Goal: Task Accomplishment & Management: Manage account settings

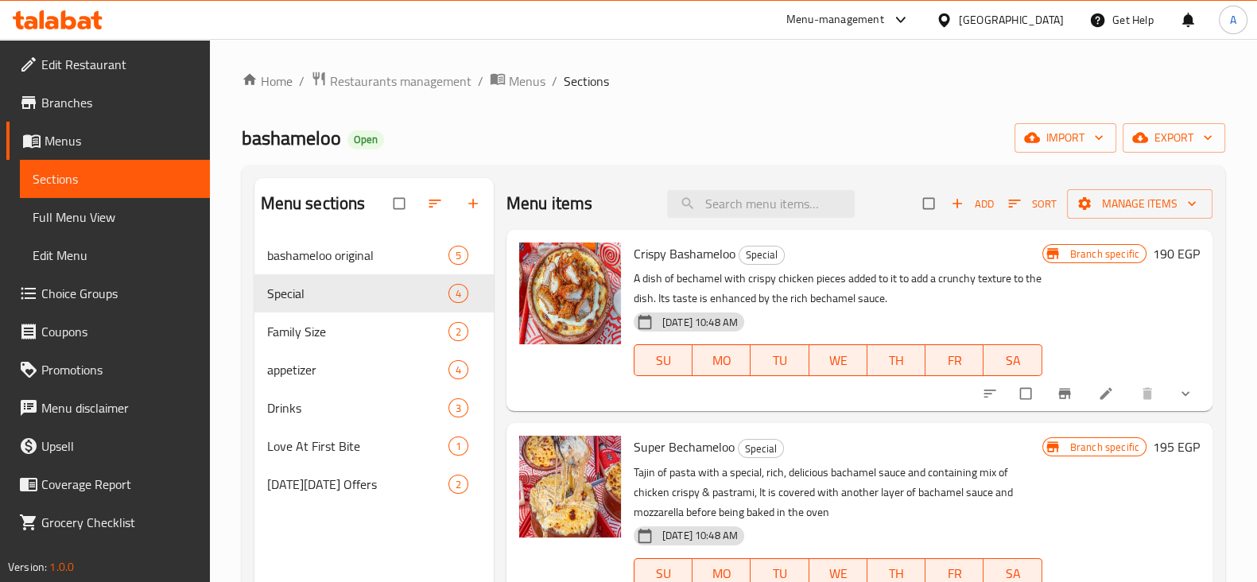
click at [470, 82] on ol "Home / Restaurants management / Menus / Sections" at bounding box center [734, 81] width 984 height 21
click at [446, 72] on span "Restaurants management" at bounding box center [401, 81] width 142 height 19
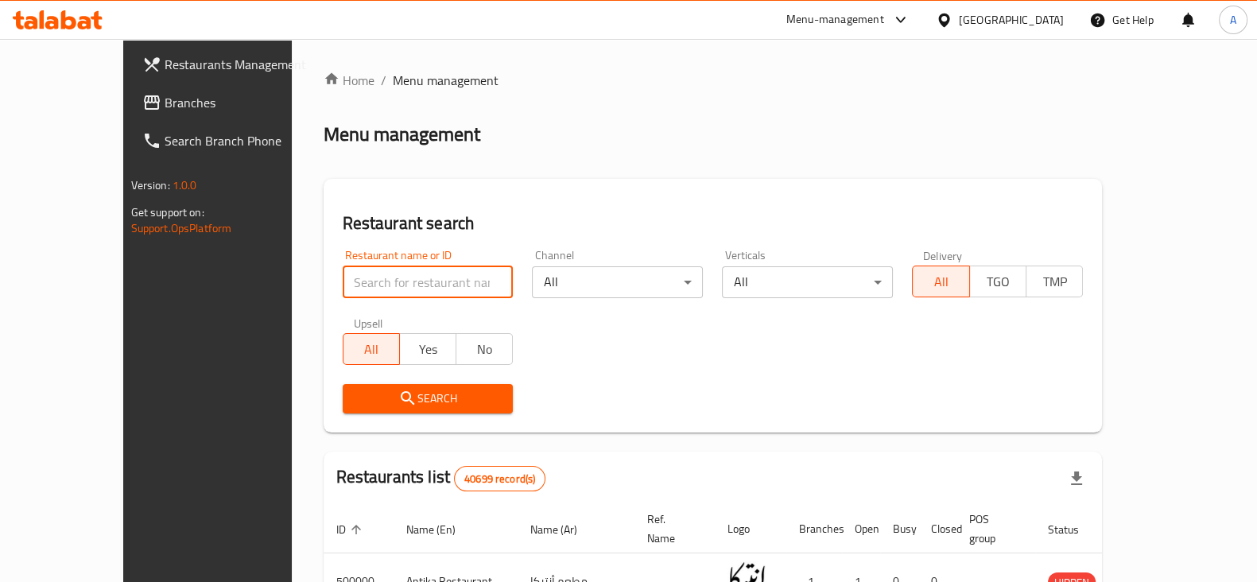
click at [375, 292] on input "search" at bounding box center [428, 282] width 171 height 32
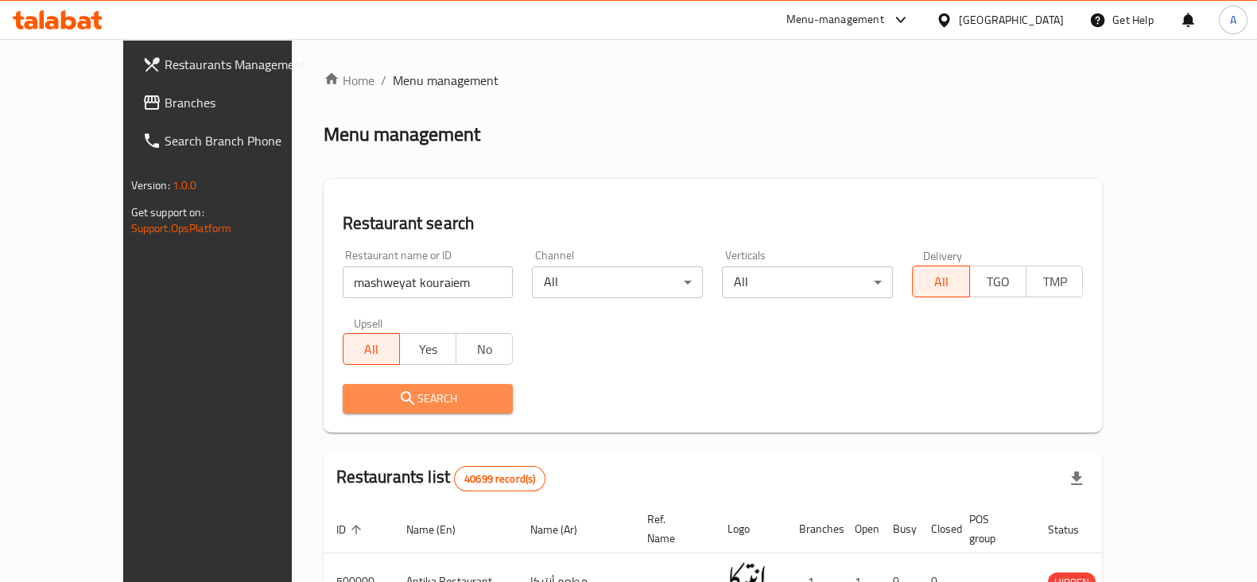
click at [430, 395] on span "Search" at bounding box center [428, 399] width 146 height 20
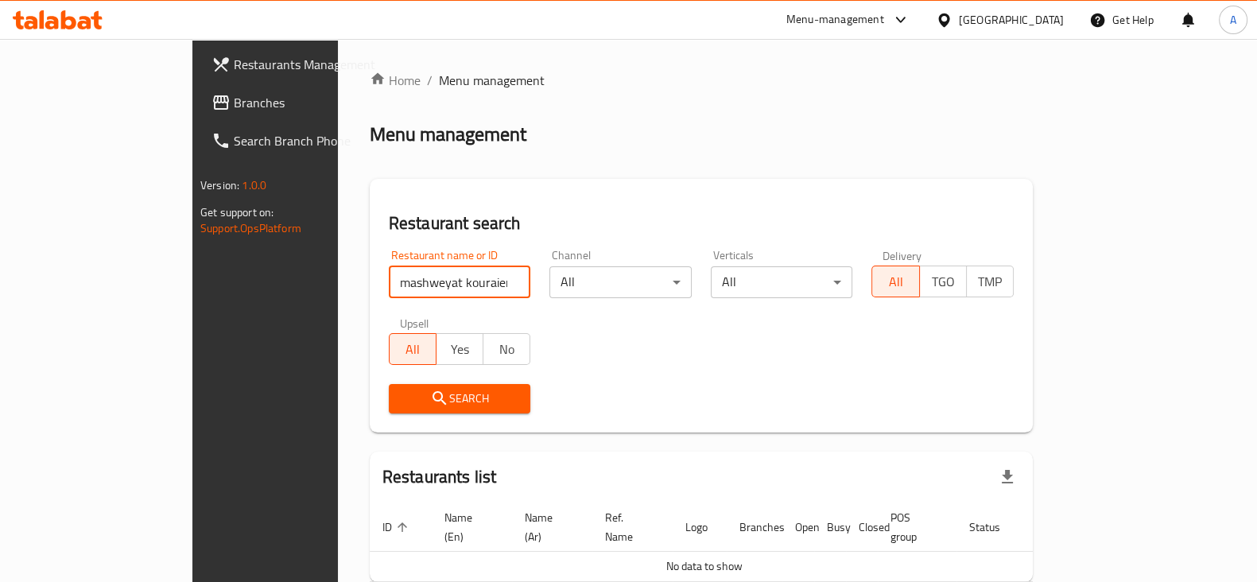
drag, startPoint x: 333, startPoint y: 283, endPoint x: 150, endPoint y: 325, distance: 187.7
click at [192, 325] on div "Restaurants Management Branches Search Branch Phone Version: 1.0.0 Get support …" at bounding box center [628, 353] width 872 height 629
type input "kouraiem"
click button "Search" at bounding box center [460, 398] width 142 height 29
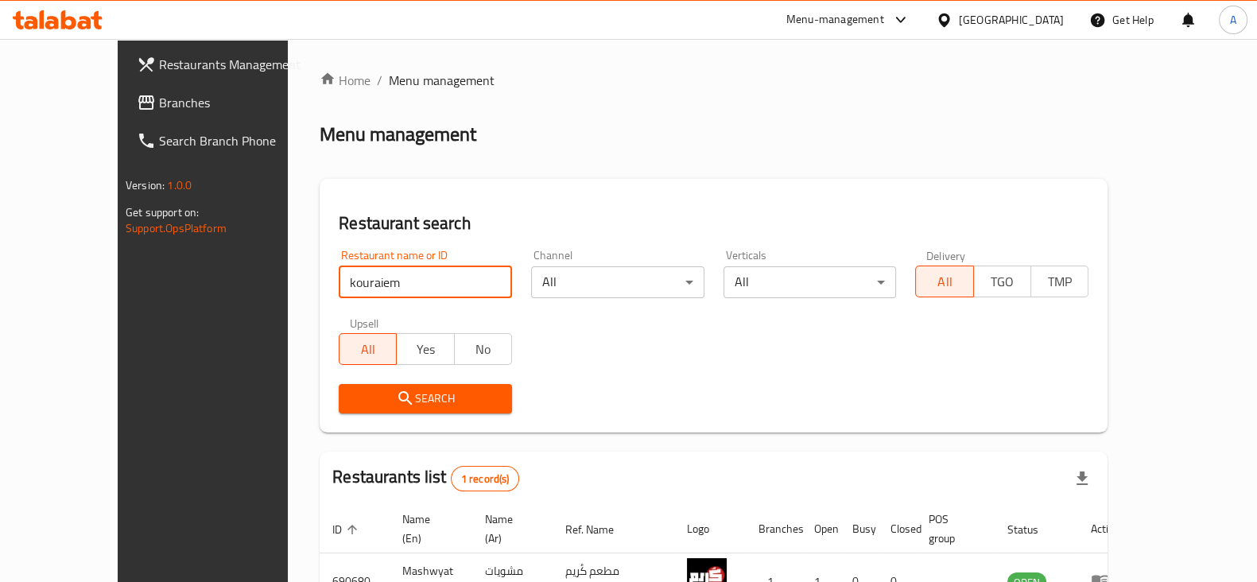
scroll to position [115, 0]
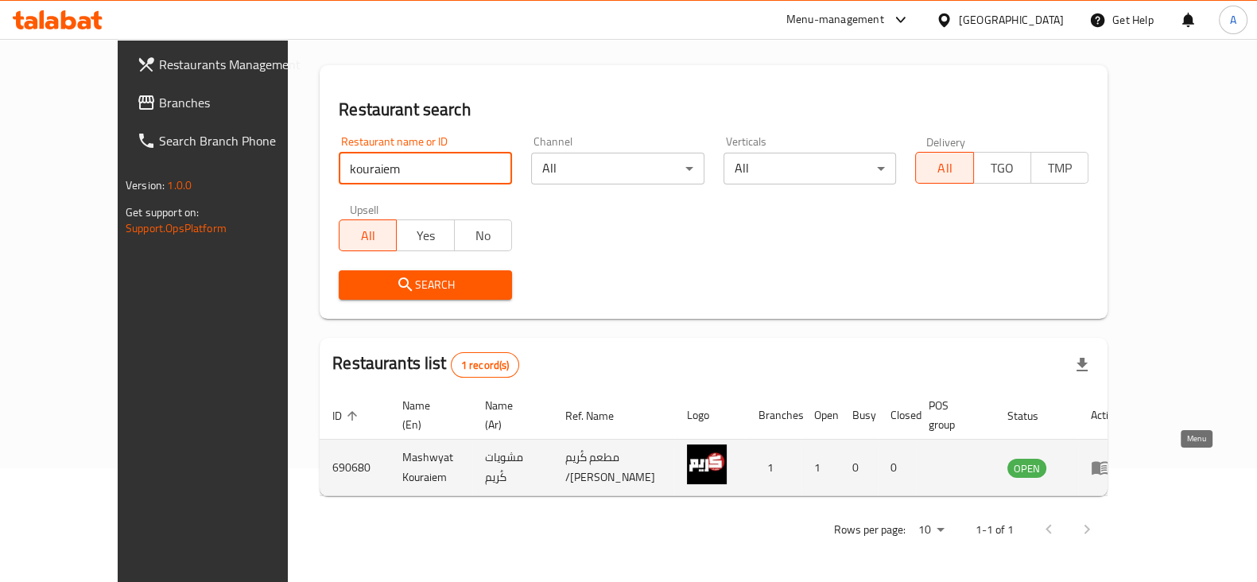
click at [1109, 463] on icon "enhanced table" at bounding box center [1100, 469] width 17 height 14
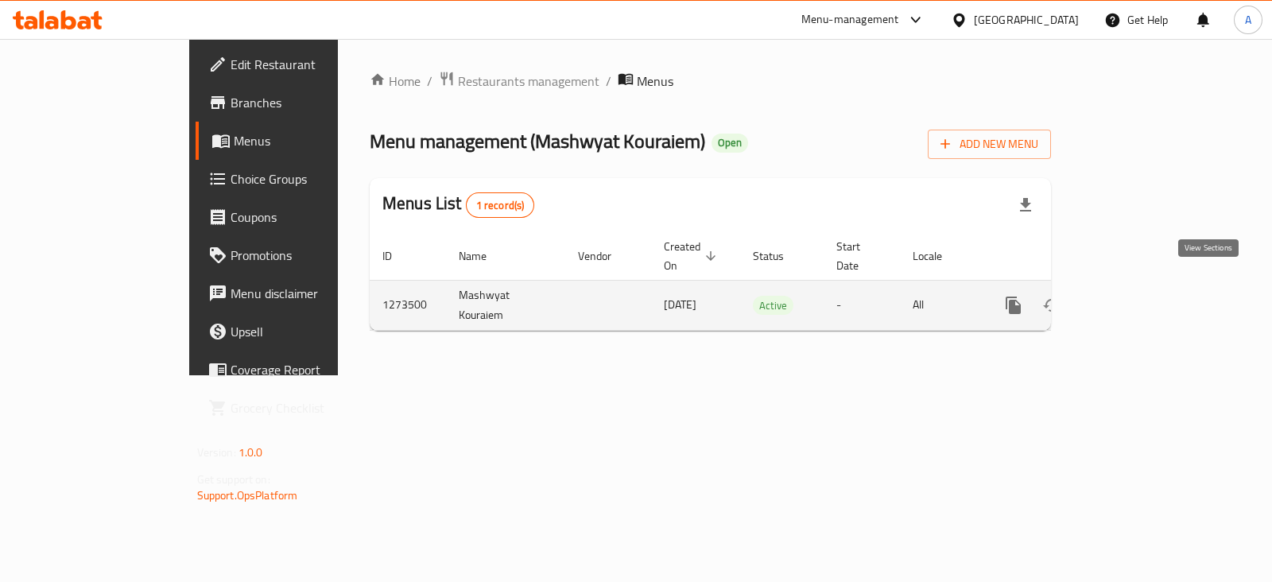
click at [1138, 296] on icon "enhanced table" at bounding box center [1128, 305] width 19 height 19
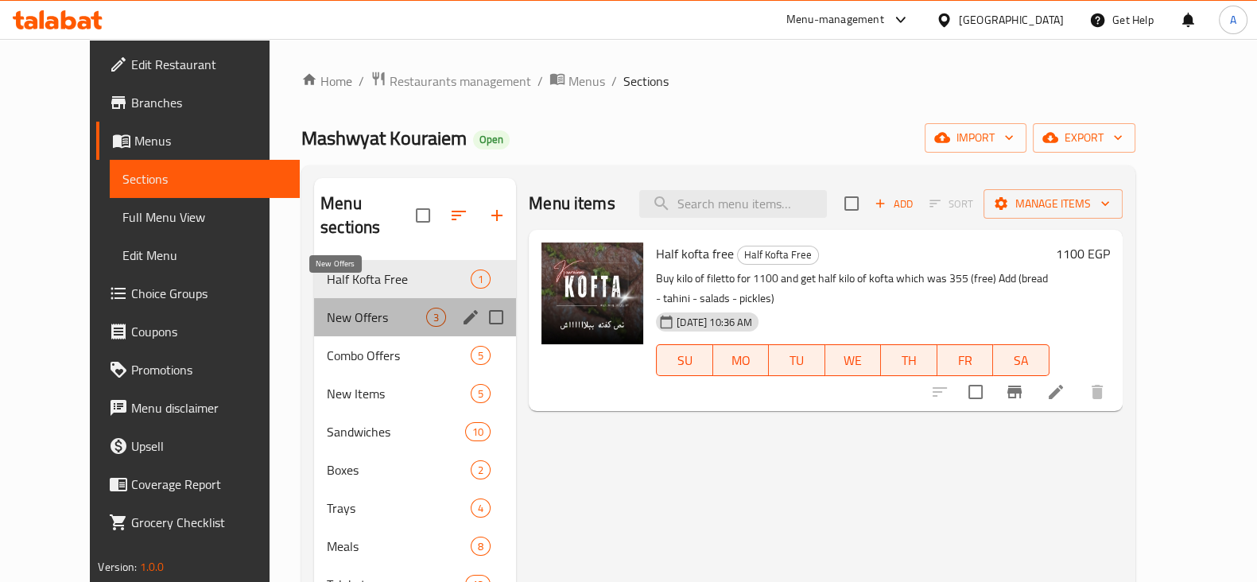
click at [371, 308] on span "New Offers" at bounding box center [376, 317] width 99 height 19
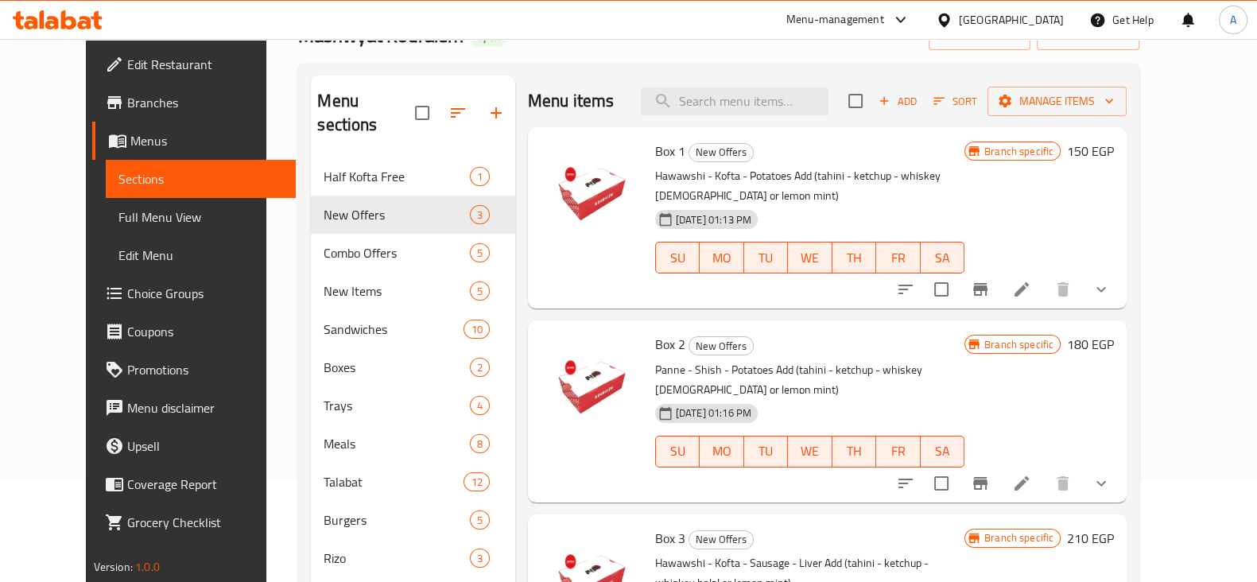
scroll to position [100, 0]
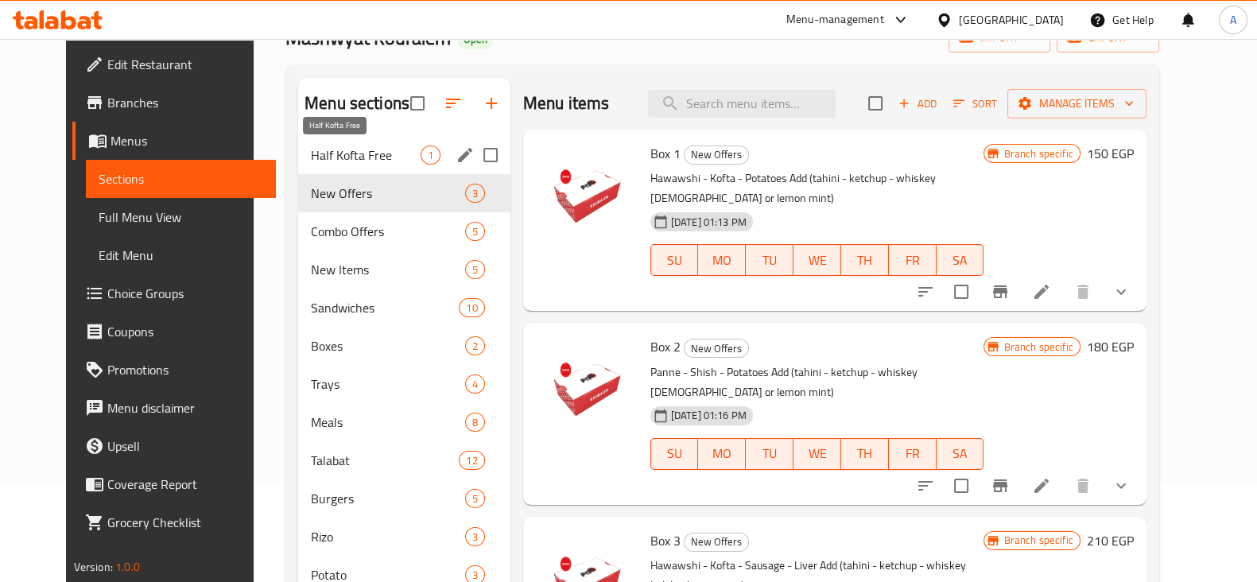
click at [311, 156] on span "Half Kofta Free" at bounding box center [366, 155] width 110 height 19
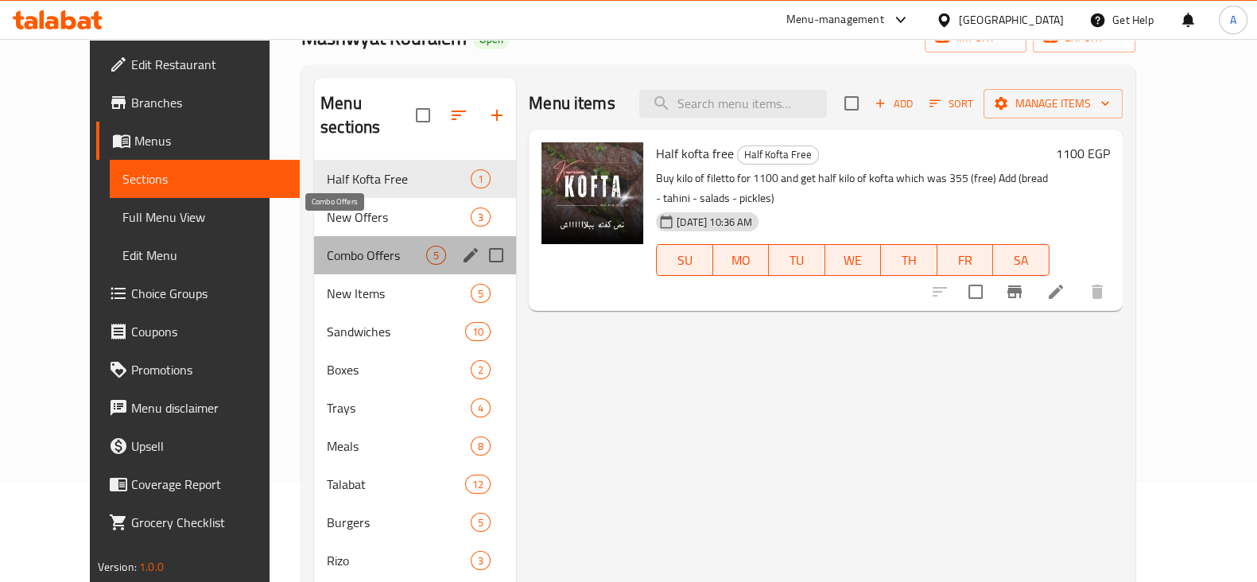
click at [327, 246] on span "Combo Offers" at bounding box center [376, 255] width 99 height 19
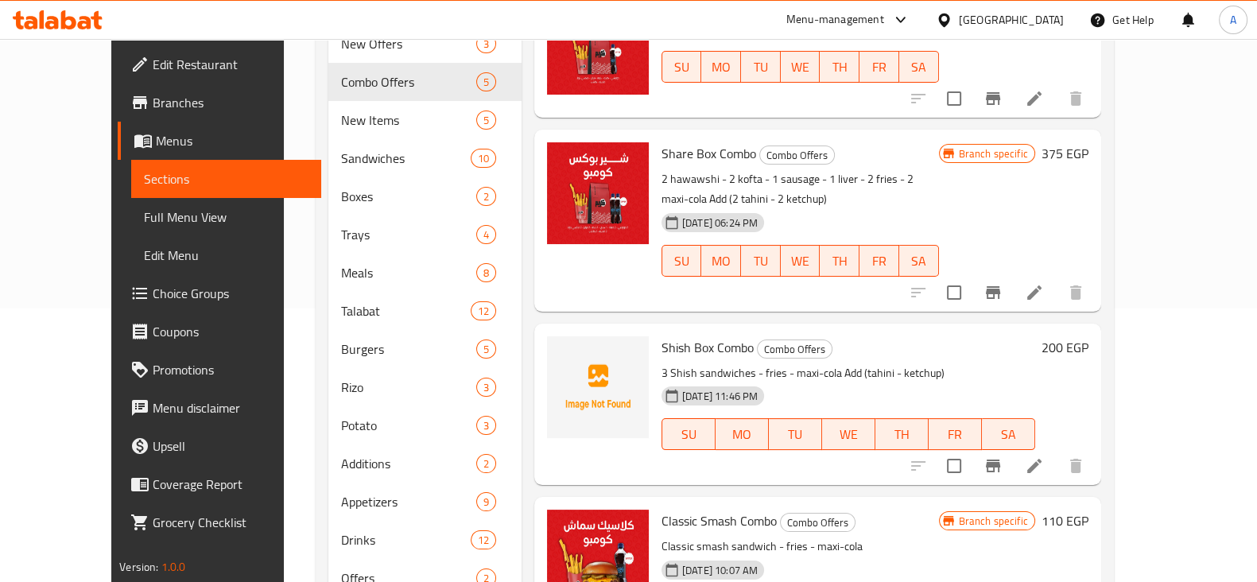
scroll to position [278, 0]
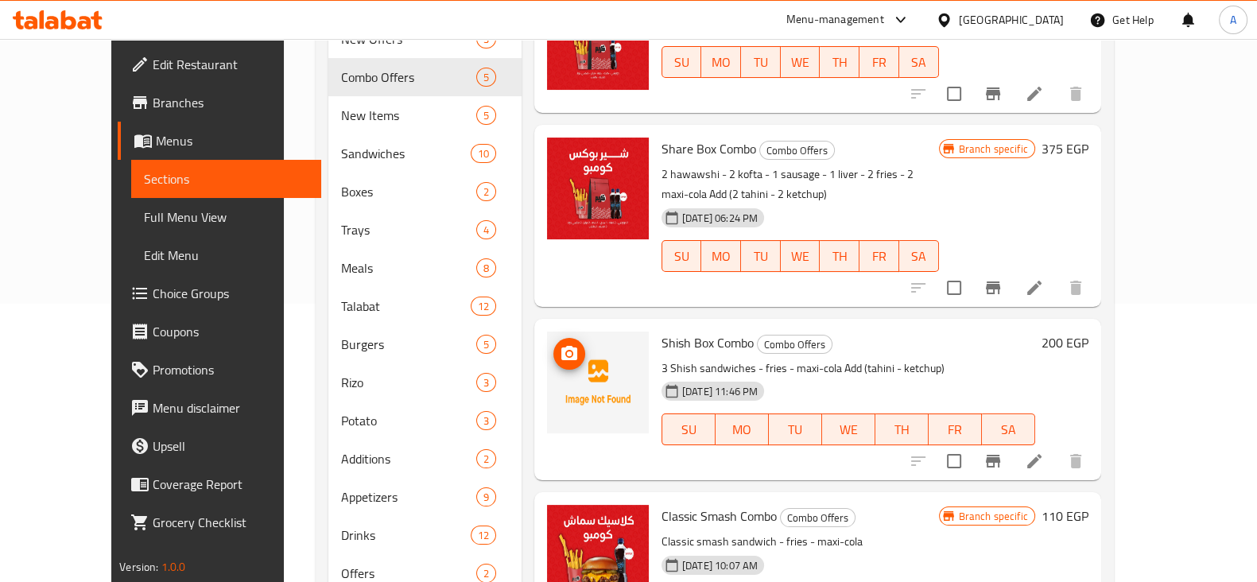
click at [560, 344] on icon "upload picture" at bounding box center [569, 353] width 19 height 19
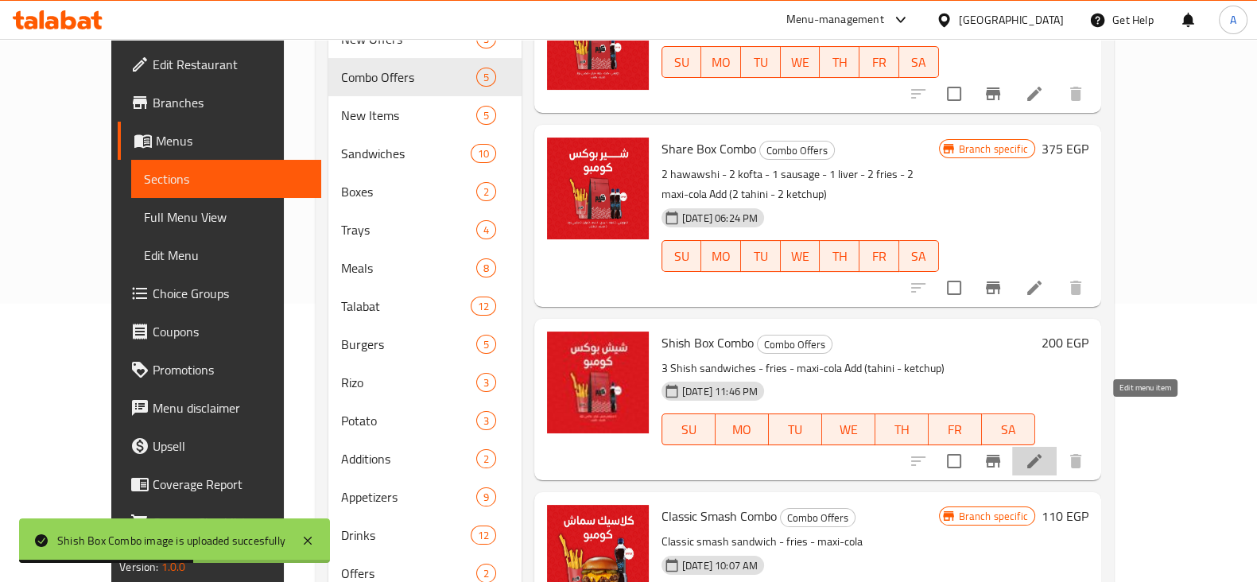
click at [1044, 452] on icon at bounding box center [1034, 461] width 19 height 19
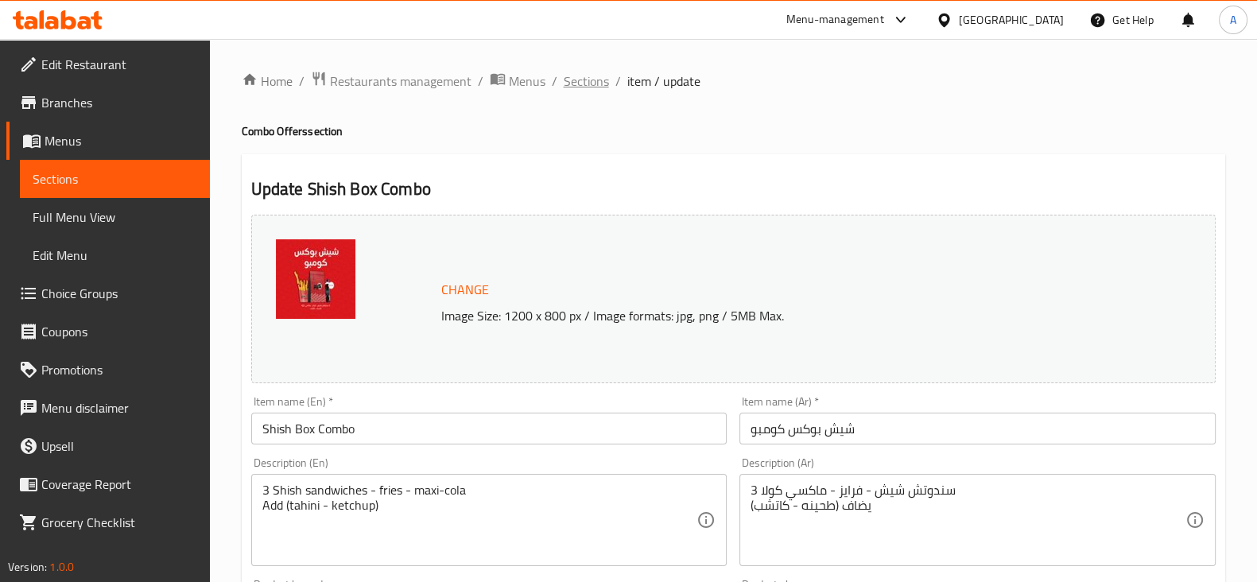
click at [596, 82] on span "Sections" at bounding box center [586, 81] width 45 height 19
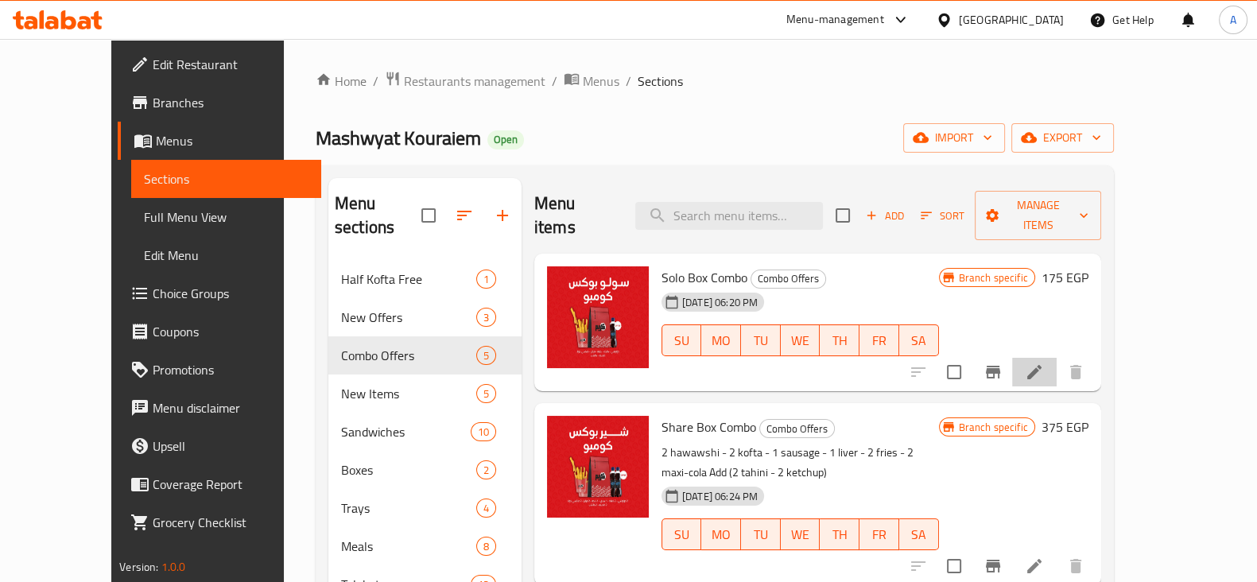
click at [1057, 358] on li at bounding box center [1034, 372] width 45 height 29
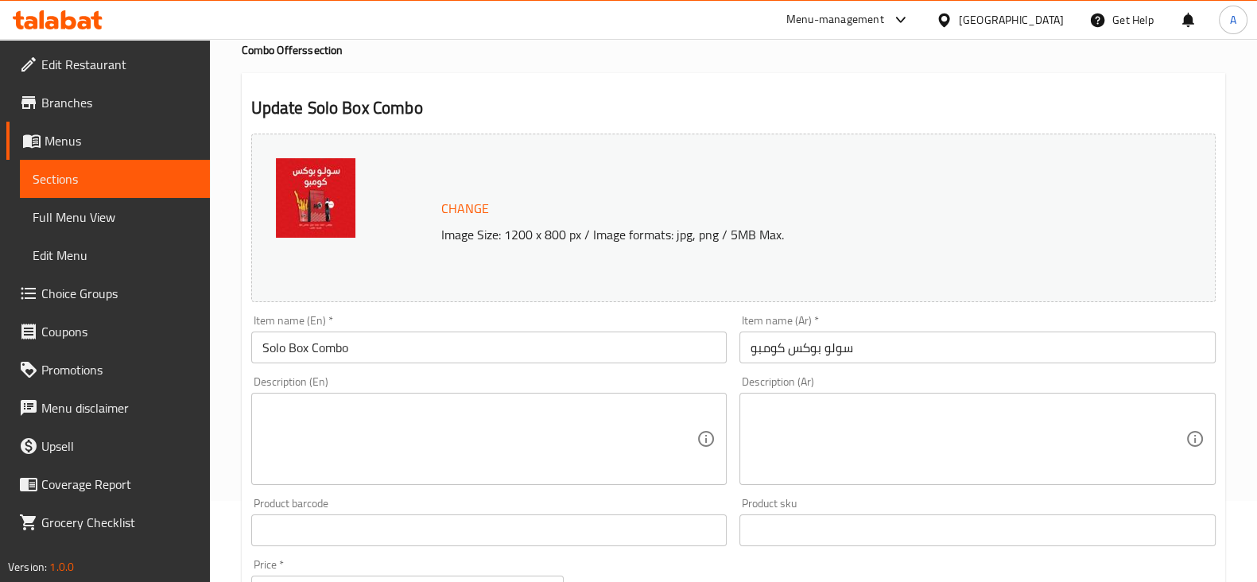
scroll to position [83, 0]
click at [831, 468] on textarea at bounding box center [968, 438] width 435 height 76
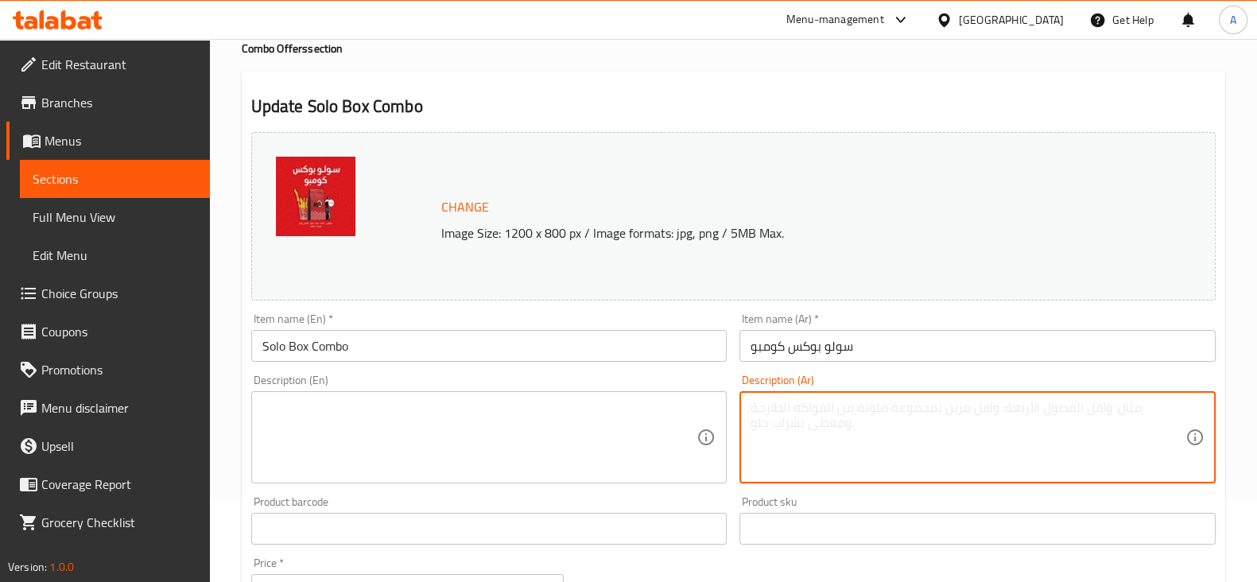
paste textarea "Hawawshi - kofta - liver - fries - maxi-cola Add (tahini - ketchup)"
type textarea "Hawawshi - kofta - liver - fries - maxi-cola Add (tahini - ketchup)"
click at [573, 415] on textarea at bounding box center [479, 438] width 435 height 76
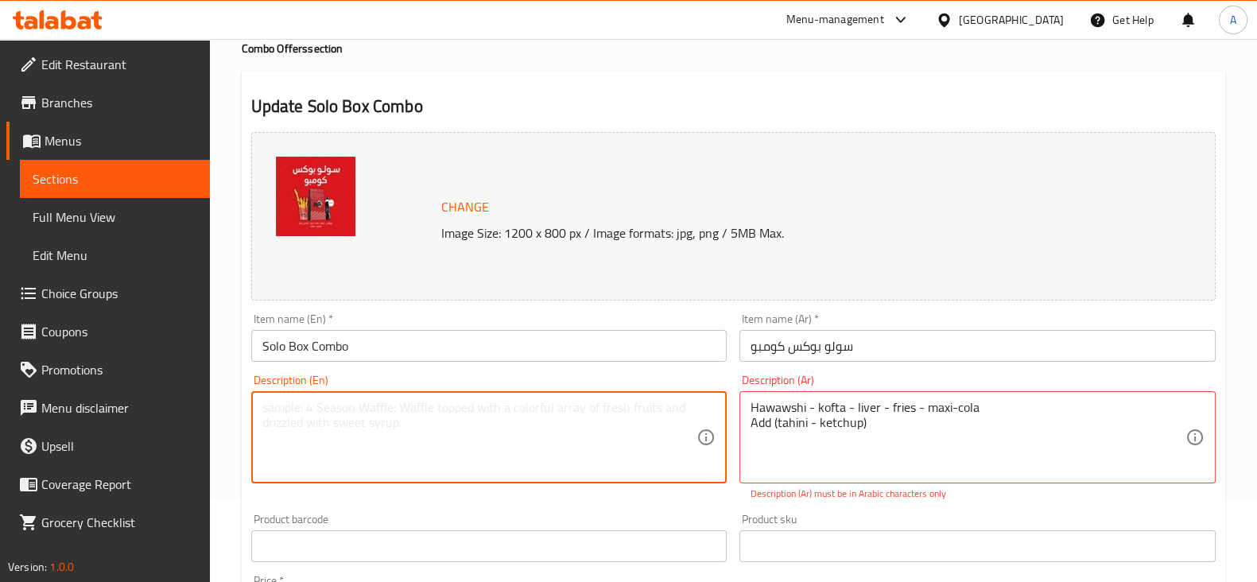
paste textarea "Hawawshi - kofta - liver - fries - maxi-cola Add (tahini - ketchup)"
type textarea "Hawawshi - kofta - liver - fries - maxi-cola Add (tahini - ketchup)"
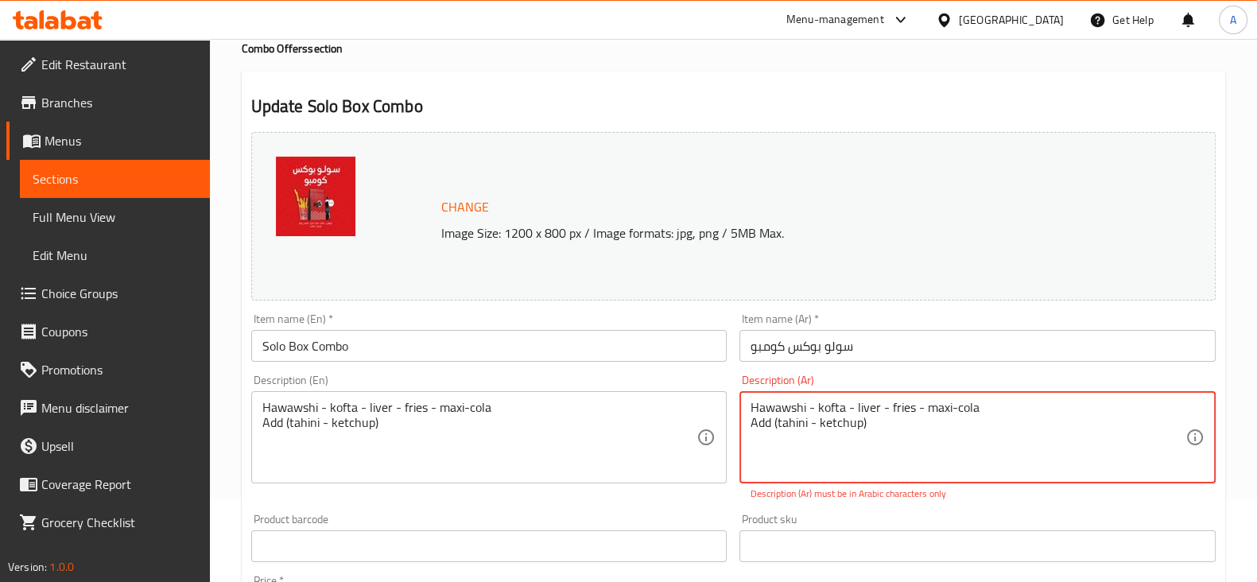
drag, startPoint x: 946, startPoint y: 423, endPoint x: 736, endPoint y: 340, distance: 226.7
click at [736, 340] on div "Change Image Size: 1200 x 800 px / Image formats: jpg, png / 5MB Max. Item name…" at bounding box center [733, 489] width 977 height 726
paste textarea "حواوشي - كفته - كبده - فرايز - ماكسي كولا يضاف (طحينه - كاتشب"
type textarea "حواوشي - كفته - كبده - فرايز - ماكسي كولا يضاف (طحينه - كاتشب)"
click at [727, 367] on div "Item name (En)   * Solo Box Combo Item name (En) *" at bounding box center [489, 337] width 489 height 61
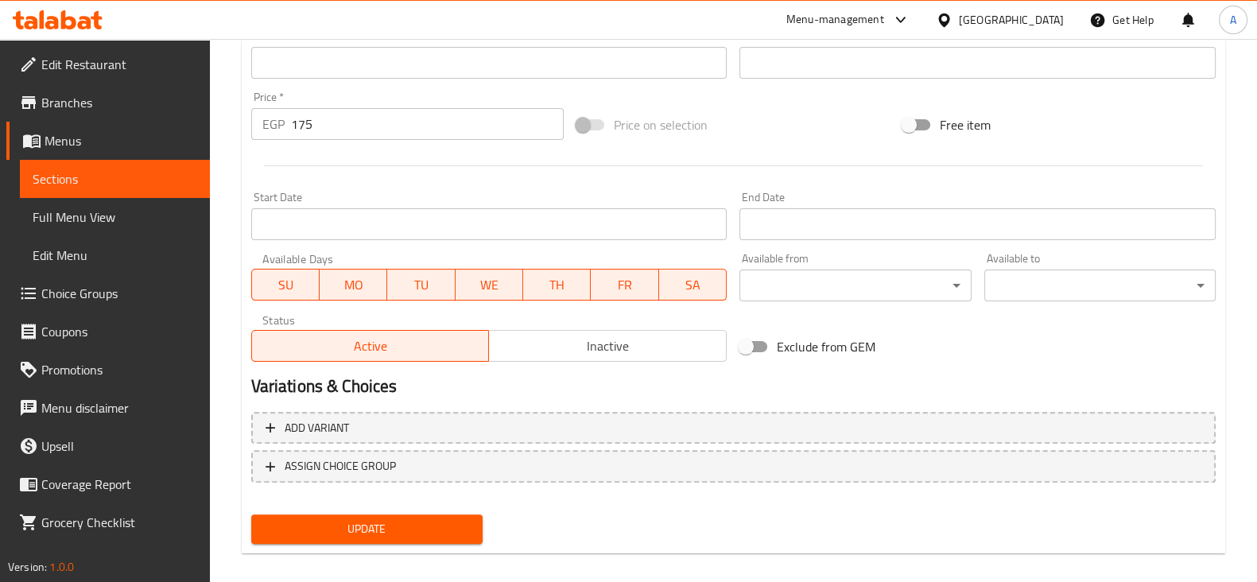
scroll to position [564, 0]
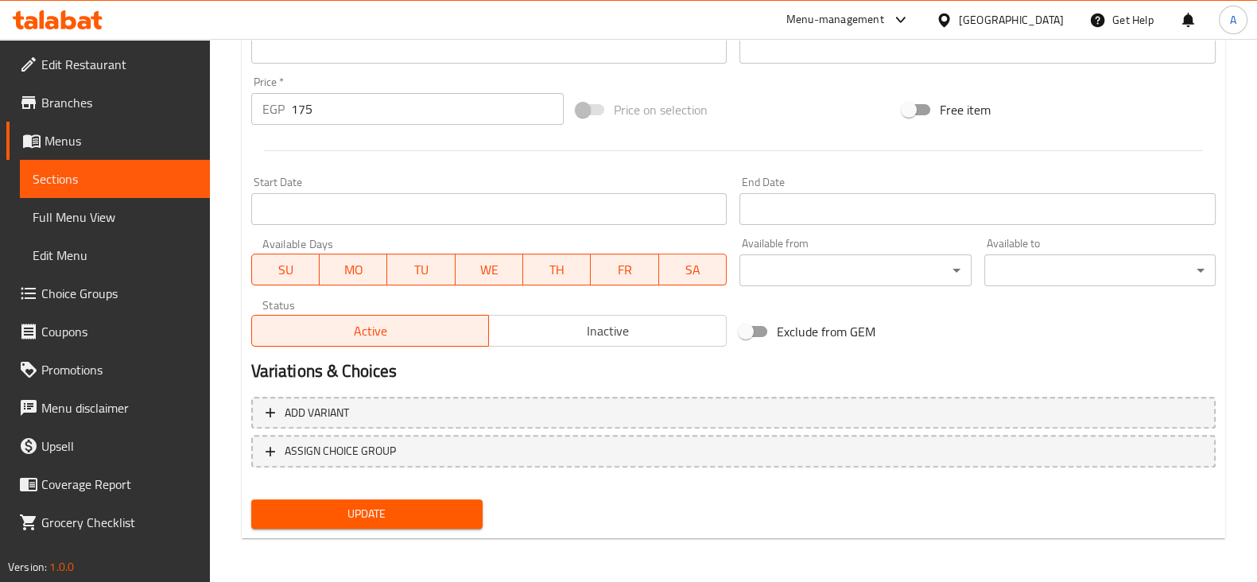
click at [425, 507] on span "Update" at bounding box center [367, 514] width 206 height 20
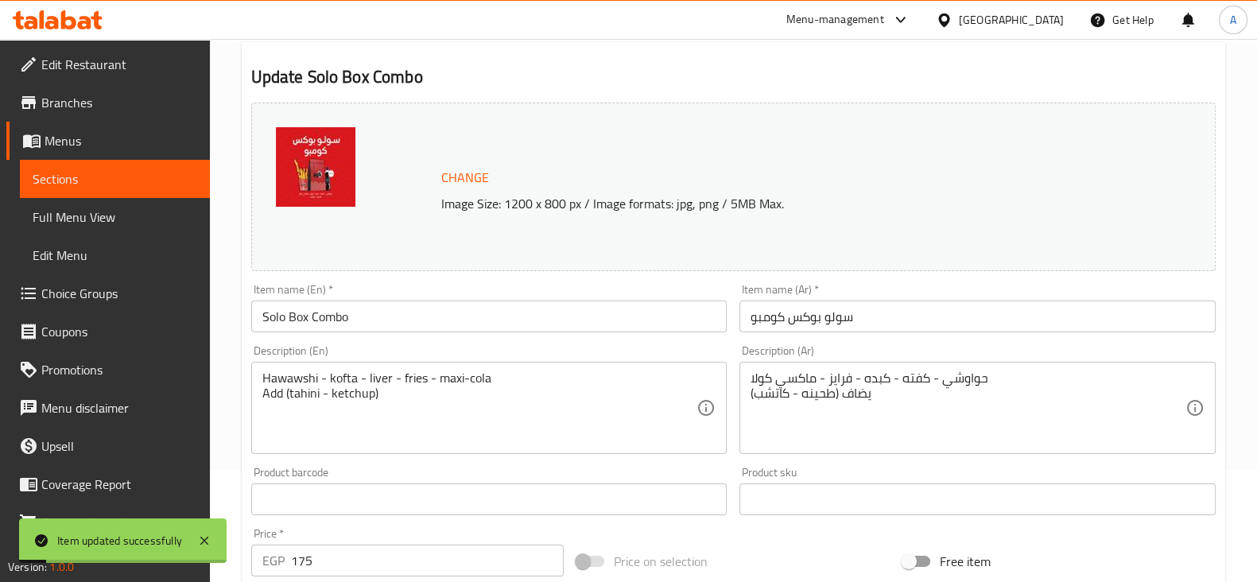
scroll to position [0, 0]
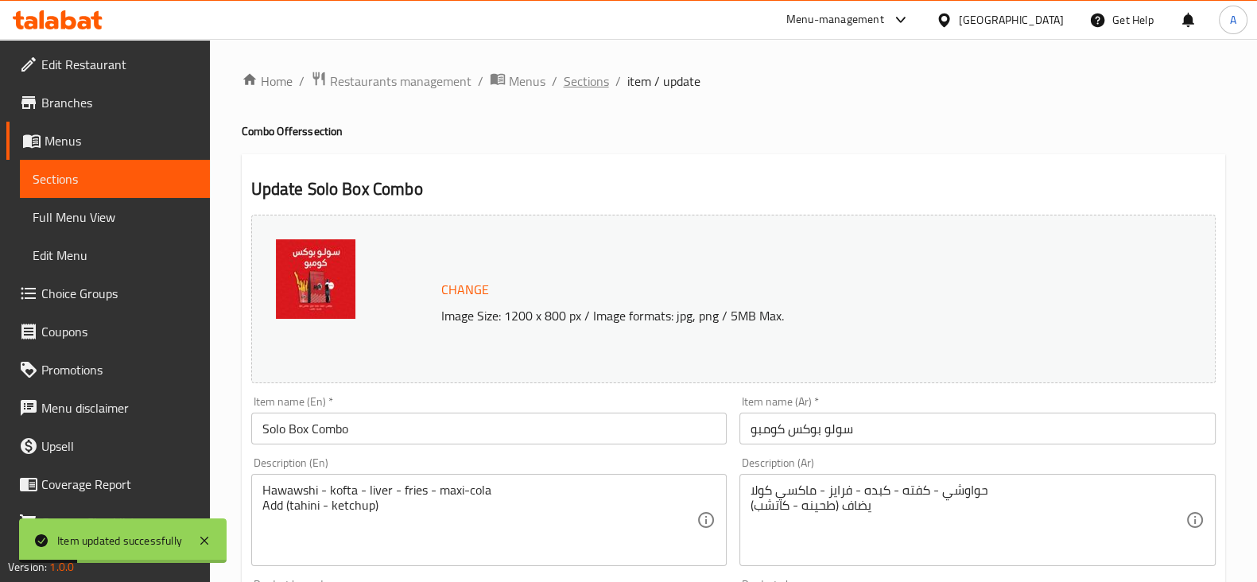
click at [581, 86] on span "Sections" at bounding box center [586, 81] width 45 height 19
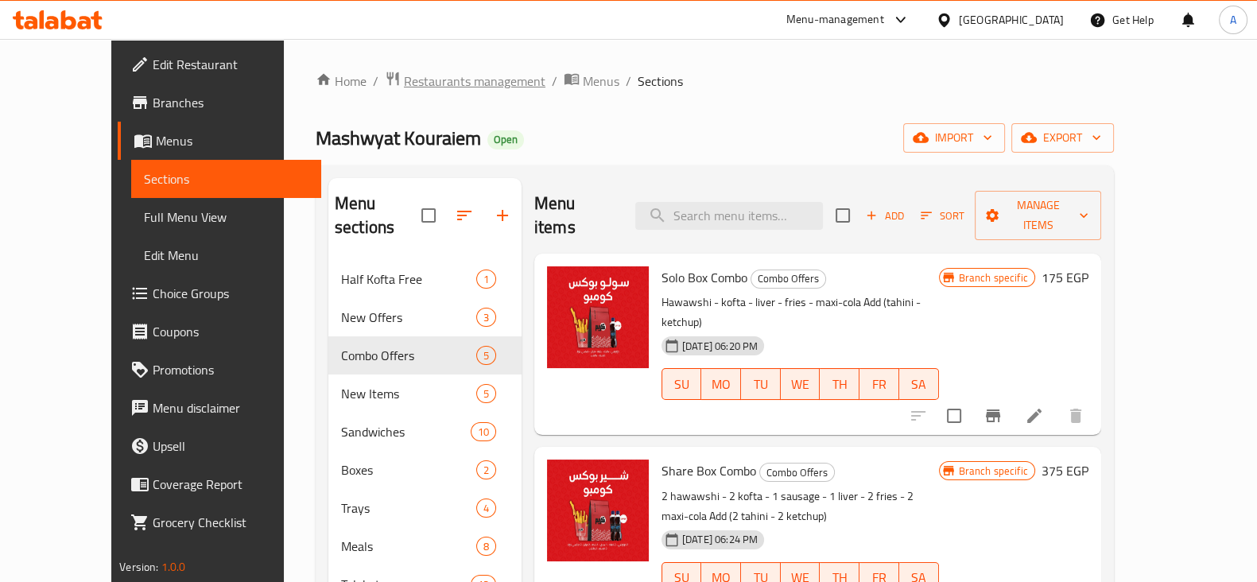
click at [450, 77] on span "Restaurants management" at bounding box center [475, 81] width 142 height 19
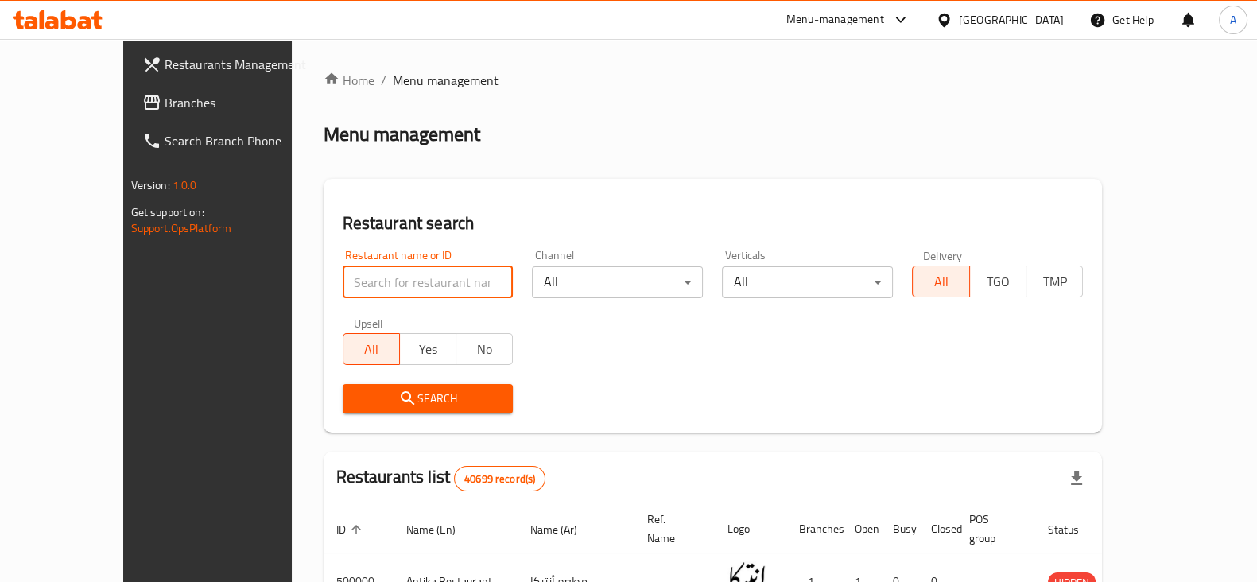
click at [431, 280] on input "search" at bounding box center [428, 282] width 171 height 32
type input "nutopia"
click button "Search" at bounding box center [428, 398] width 171 height 29
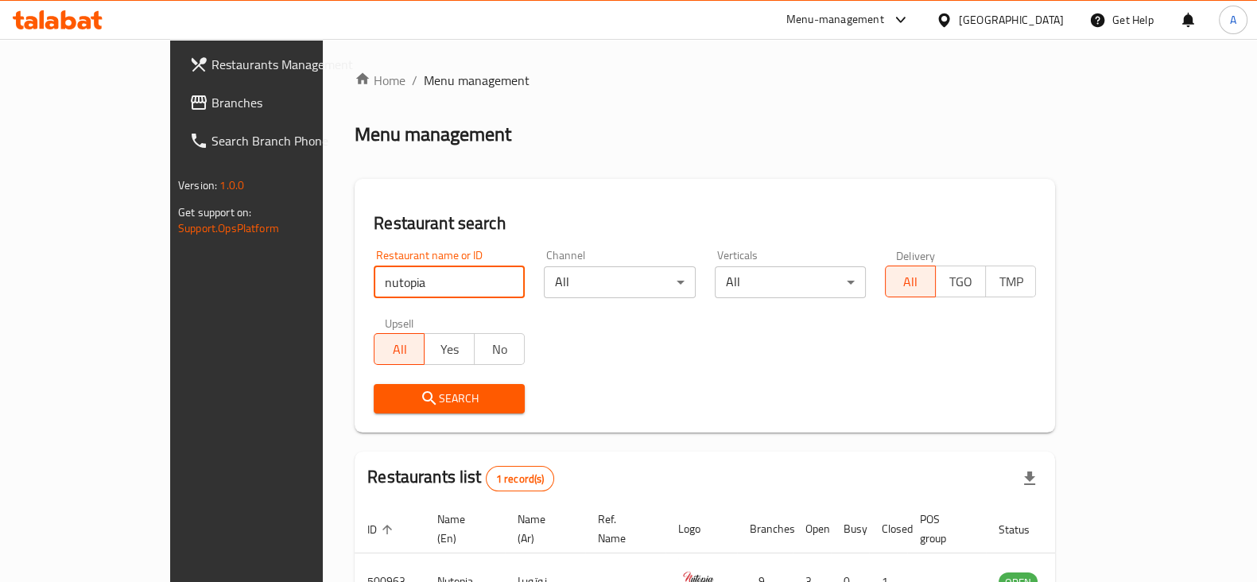
scroll to position [95, 0]
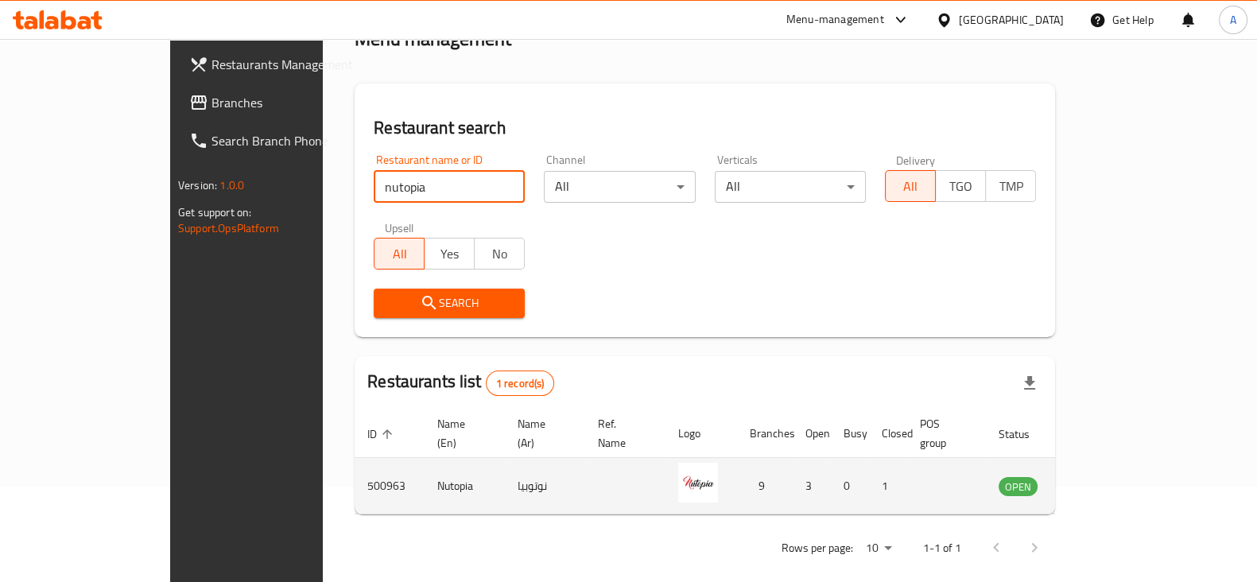
click at [1124, 459] on td "enhanced table" at bounding box center [1097, 486] width 55 height 56
click at [1101, 476] on icon "enhanced table" at bounding box center [1091, 485] width 19 height 19
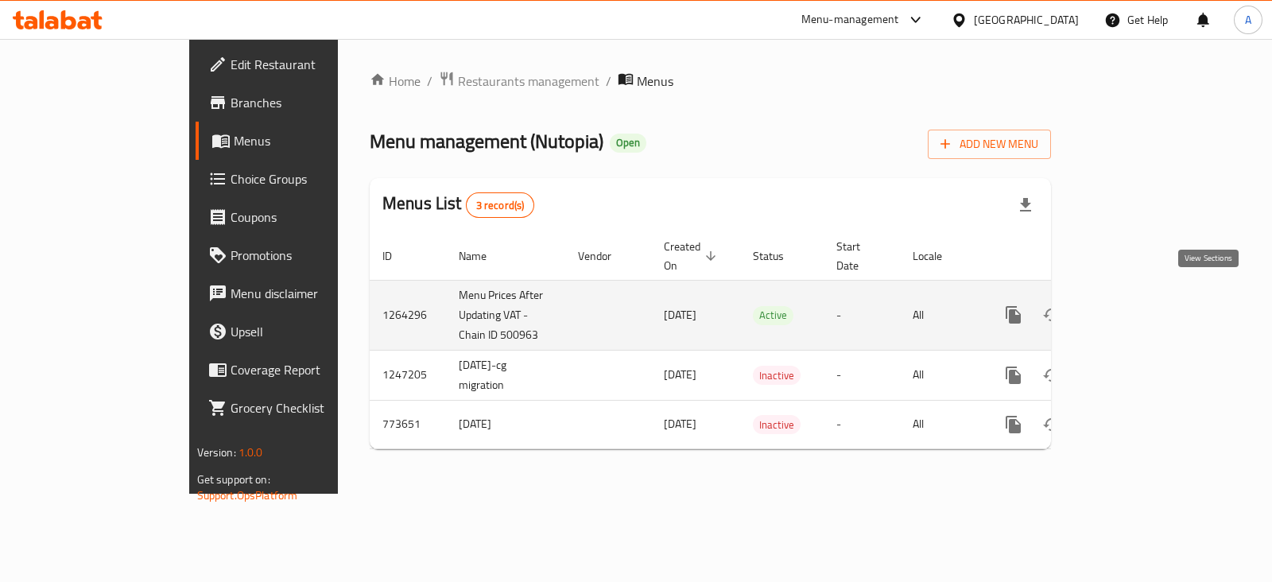
click at [1138, 305] on icon "enhanced table" at bounding box center [1128, 314] width 19 height 19
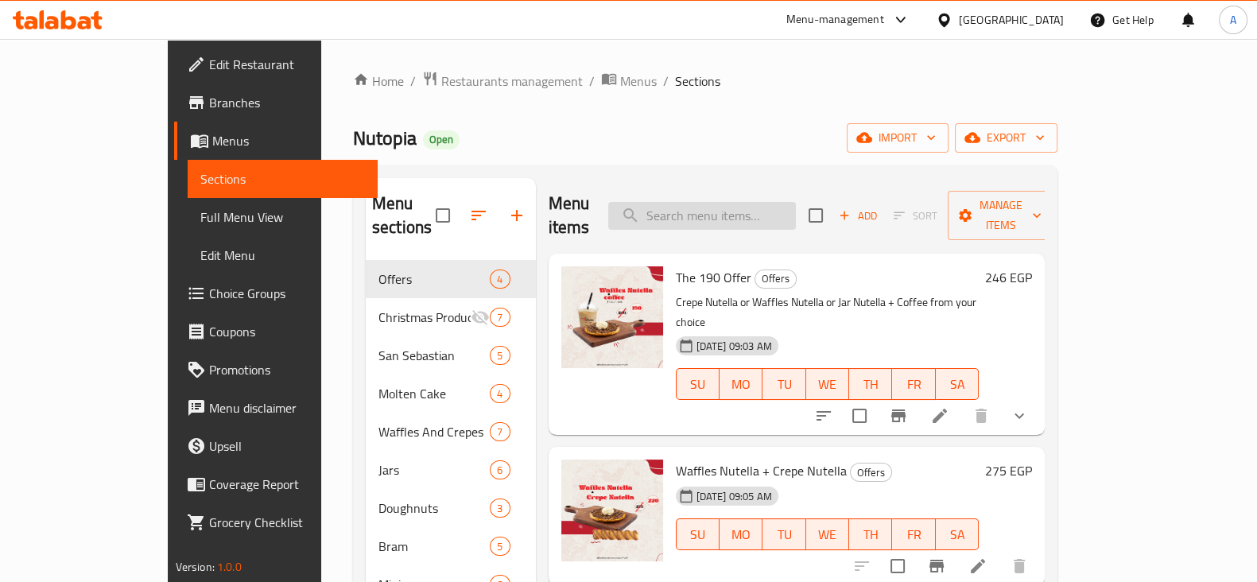
click at [796, 202] on input "search" at bounding box center [702, 216] width 188 height 28
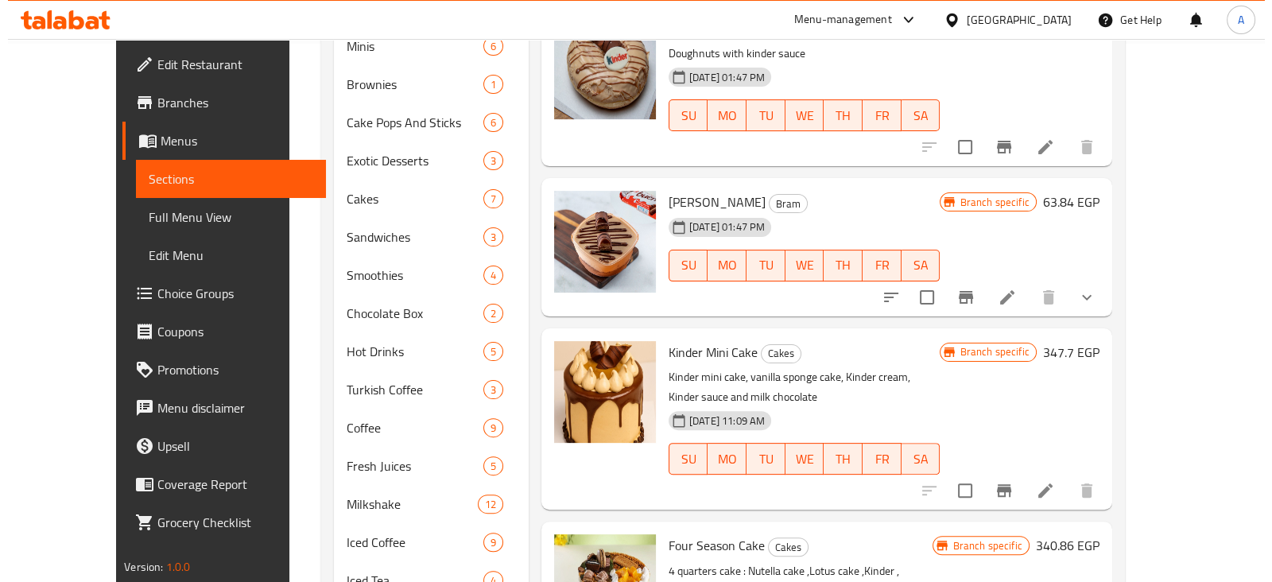
scroll to position [540, 0]
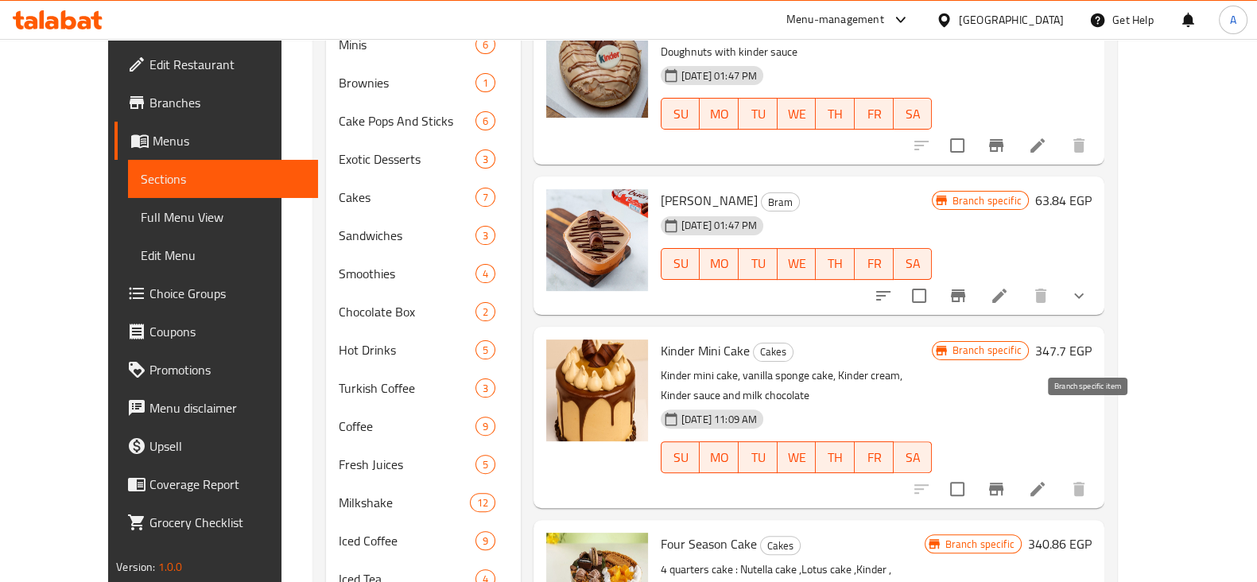
type input "kinder"
click at [1016, 470] on button "Branch-specific-item" at bounding box center [996, 489] width 38 height 38
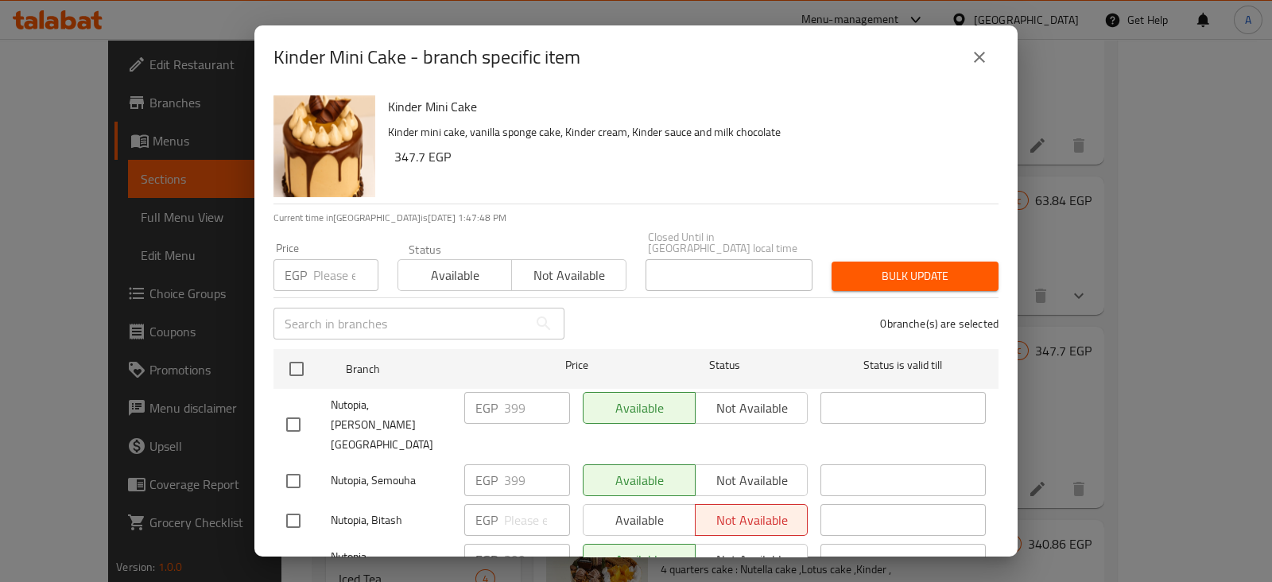
click at [330, 264] on input "number" at bounding box center [345, 275] width 65 height 32
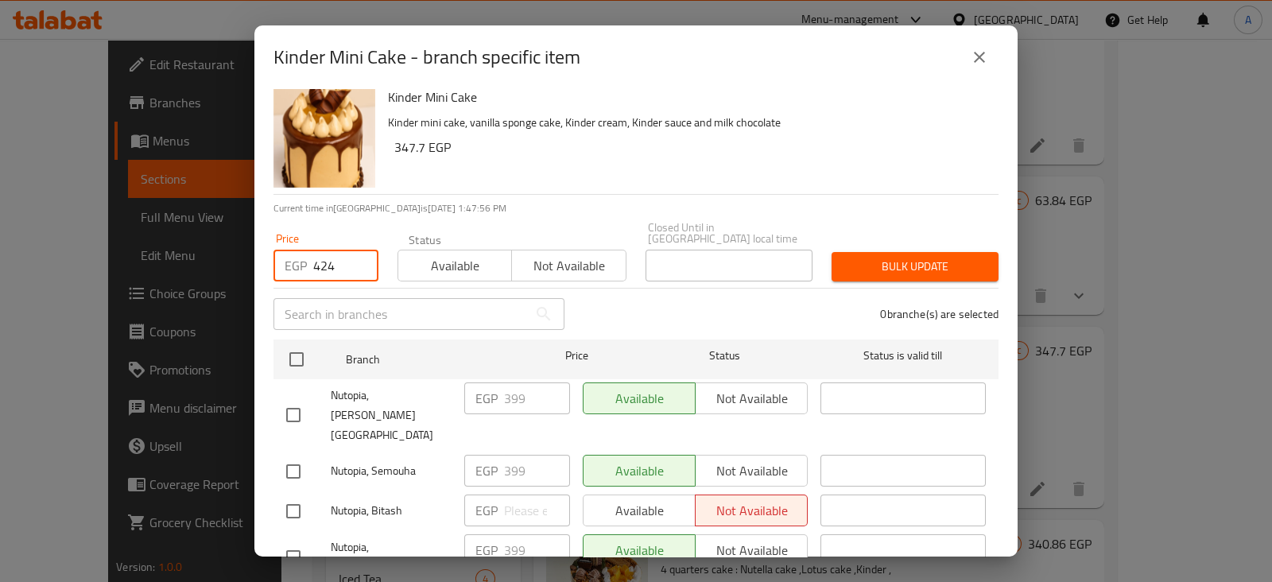
scroll to position [0, 0]
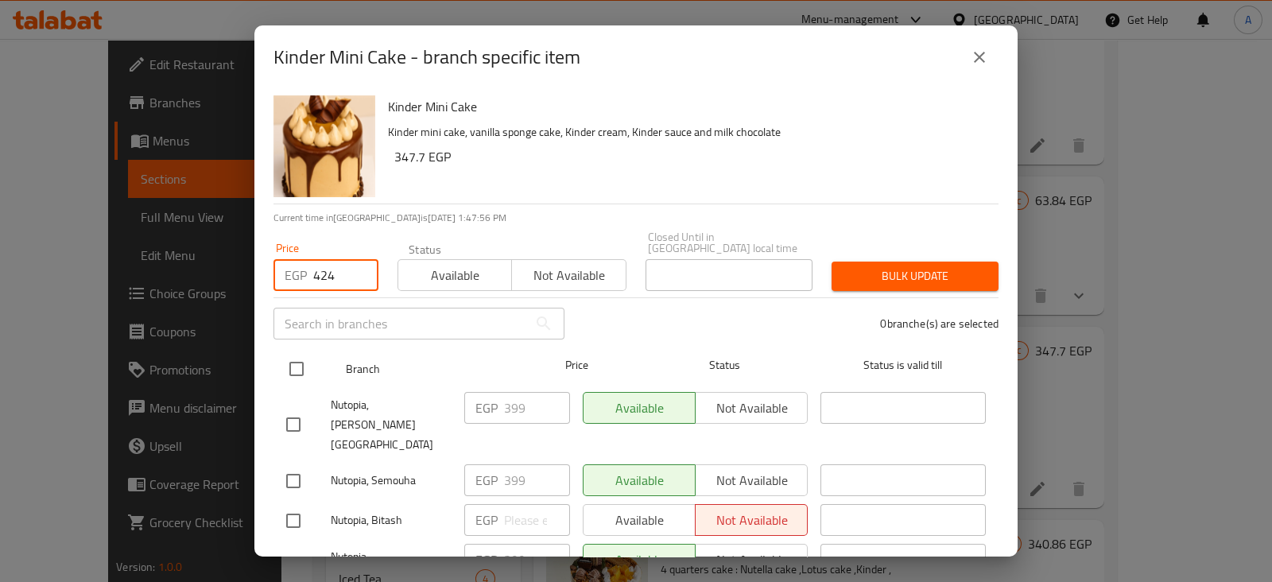
type input "424"
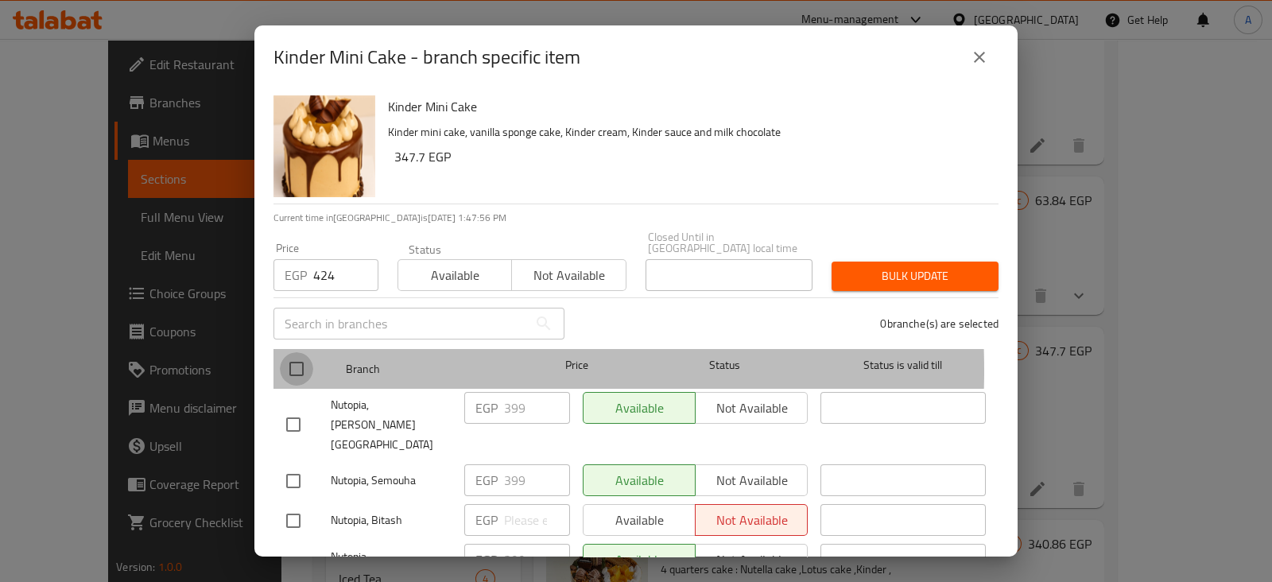
click at [287, 359] on input "checkbox" at bounding box center [296, 368] width 33 height 33
checkbox input "true"
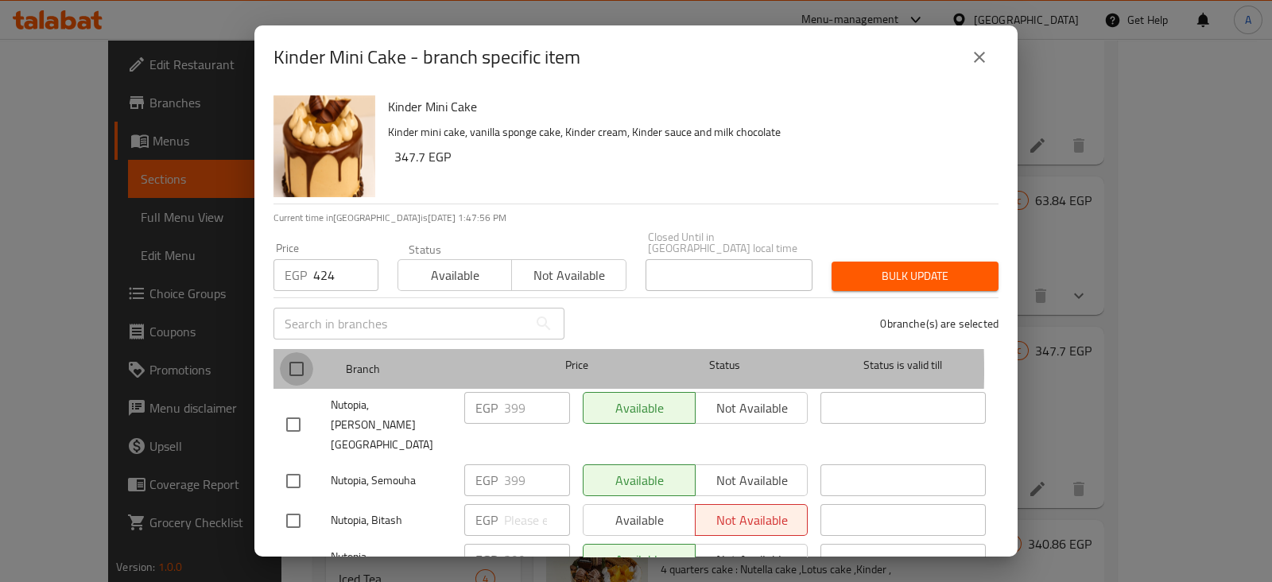
checkbox input "true"
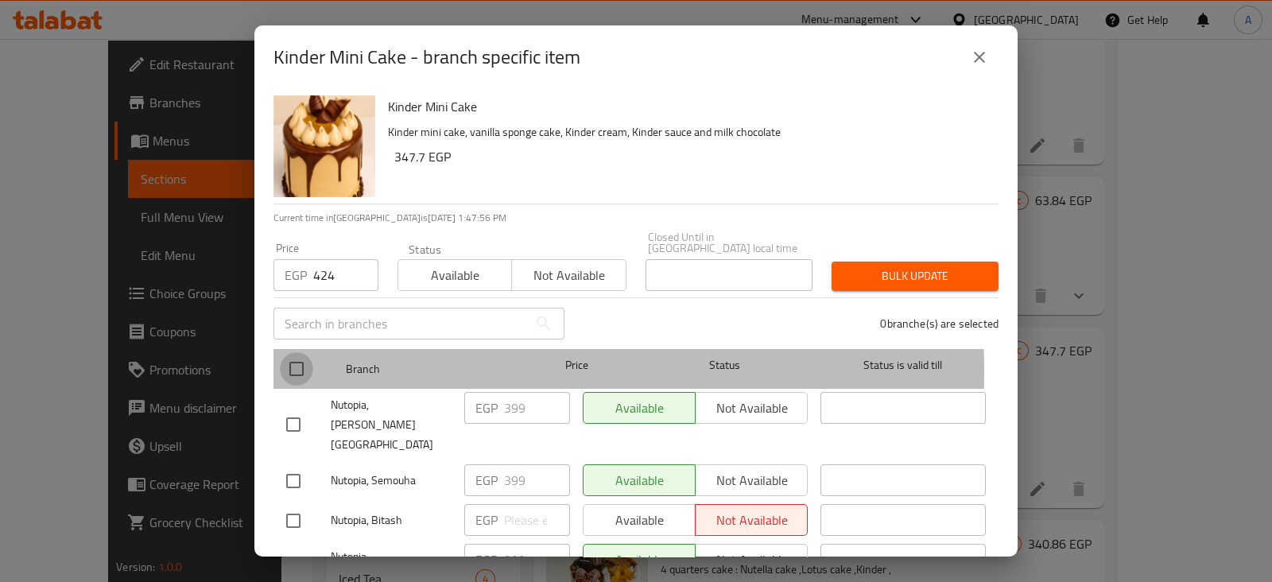
checkbox input "true"
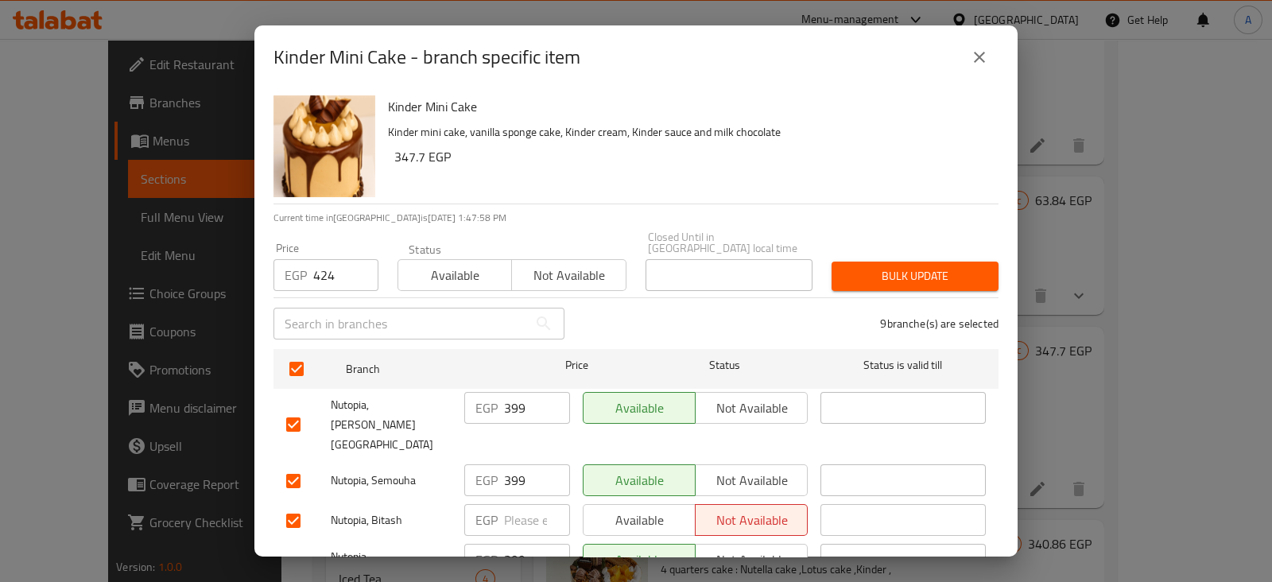
click at [852, 271] on span "Bulk update" at bounding box center [916, 276] width 142 height 20
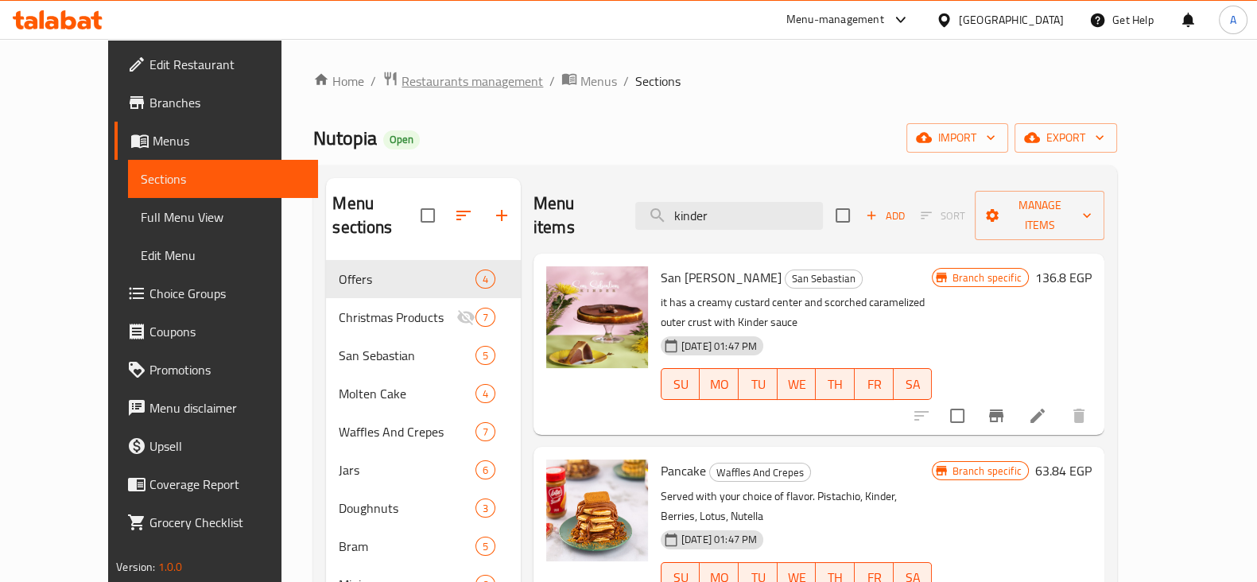
click at [448, 82] on span "Restaurants management" at bounding box center [473, 81] width 142 height 19
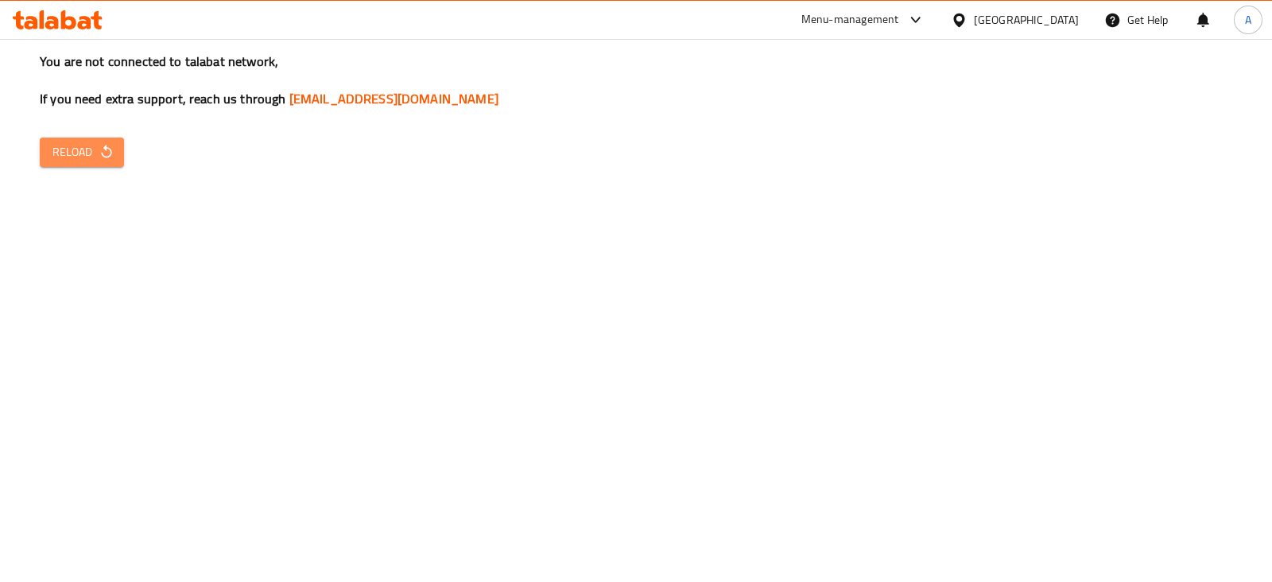
click at [103, 144] on icon "button" at bounding box center [107, 152] width 16 height 16
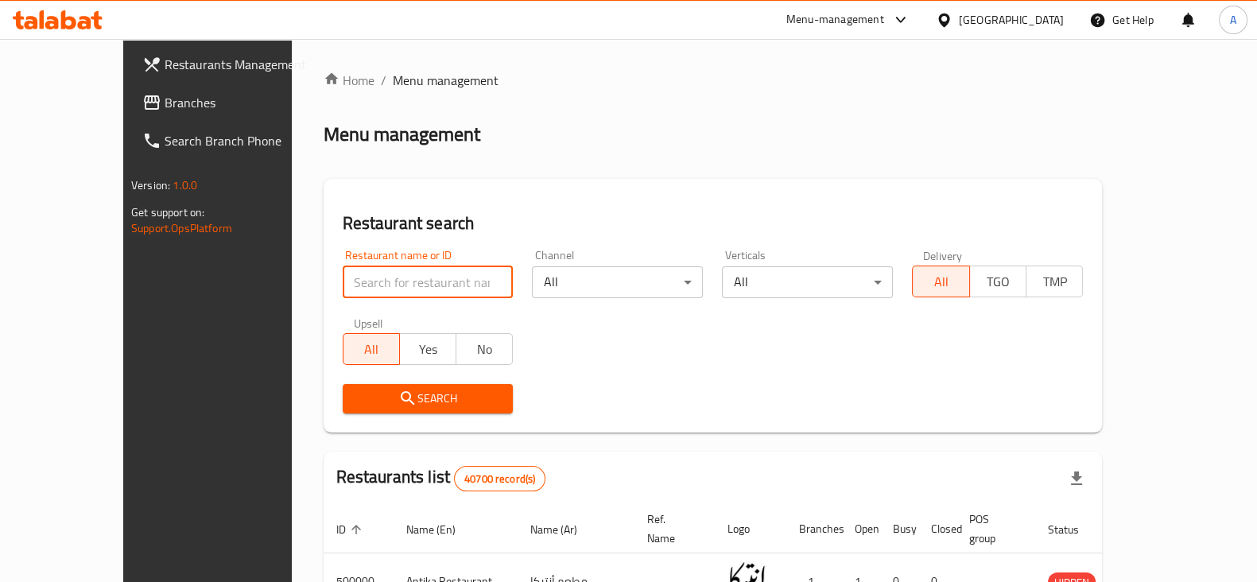
click at [343, 278] on input "search" at bounding box center [428, 282] width 171 height 32
type input "qaryah malaysia"
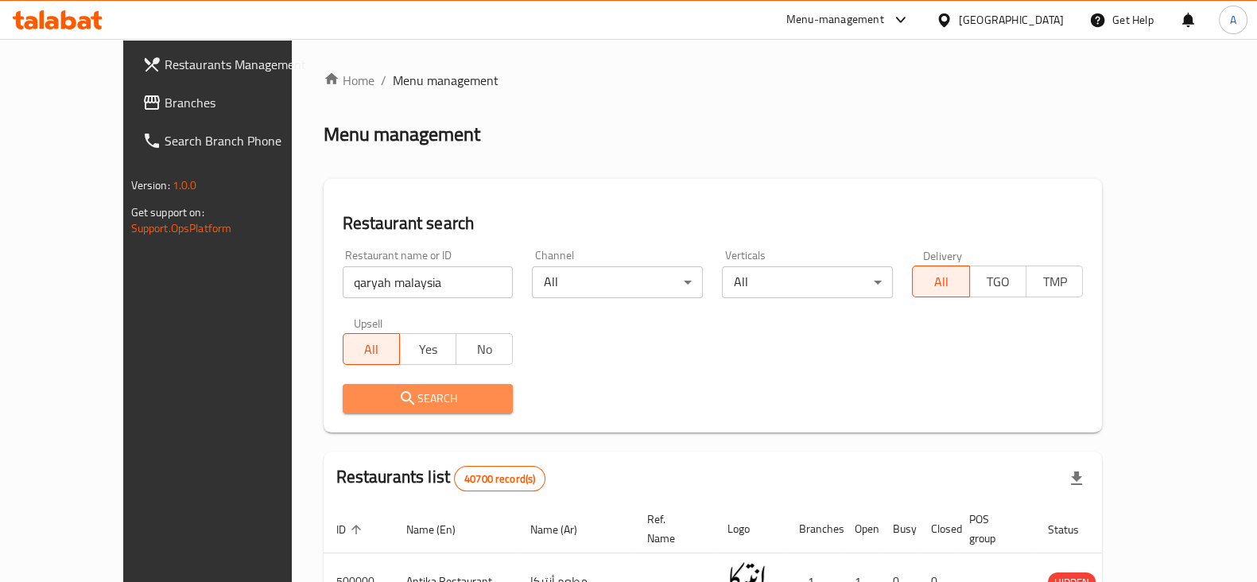
click at [407, 390] on span "Search" at bounding box center [428, 399] width 146 height 20
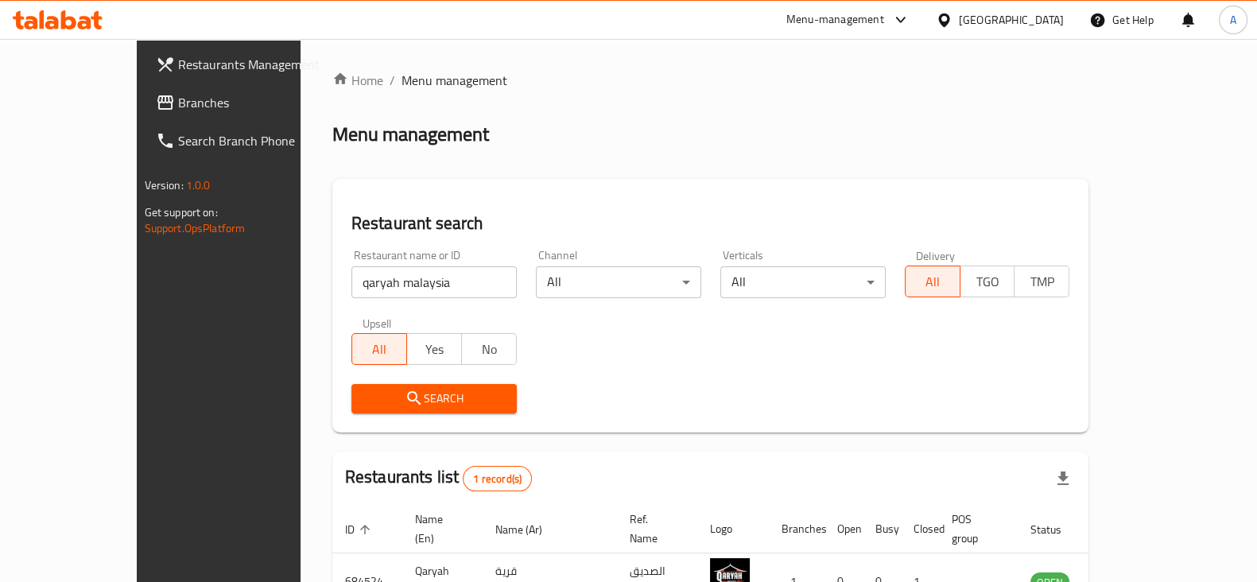
scroll to position [95, 0]
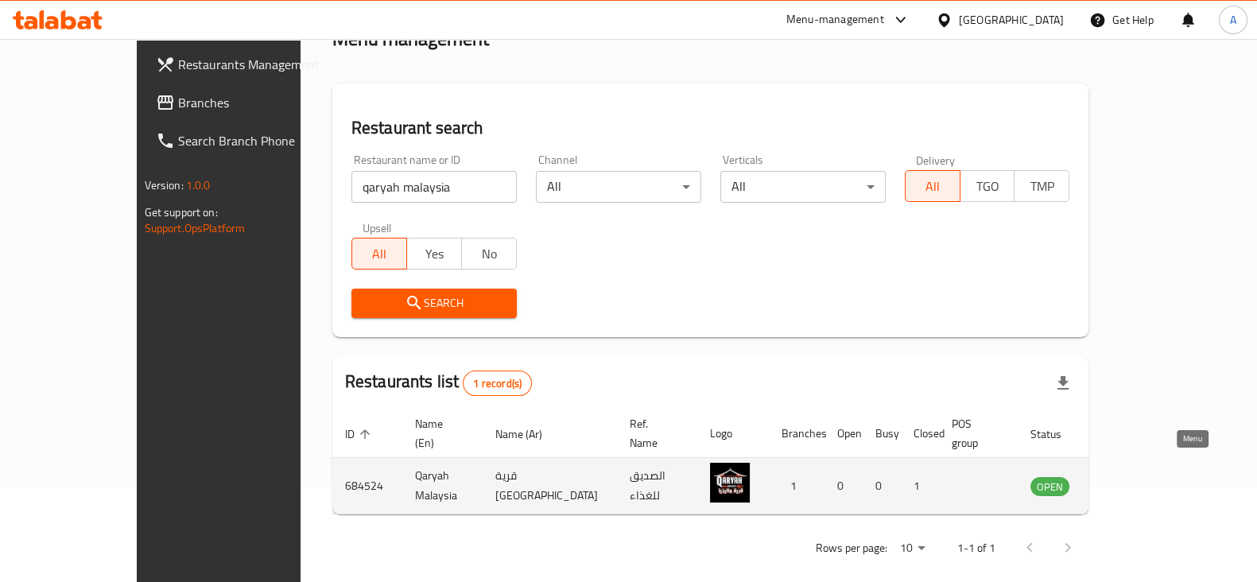
click at [1144, 476] on link "enhanced table" at bounding box center [1128, 485] width 29 height 19
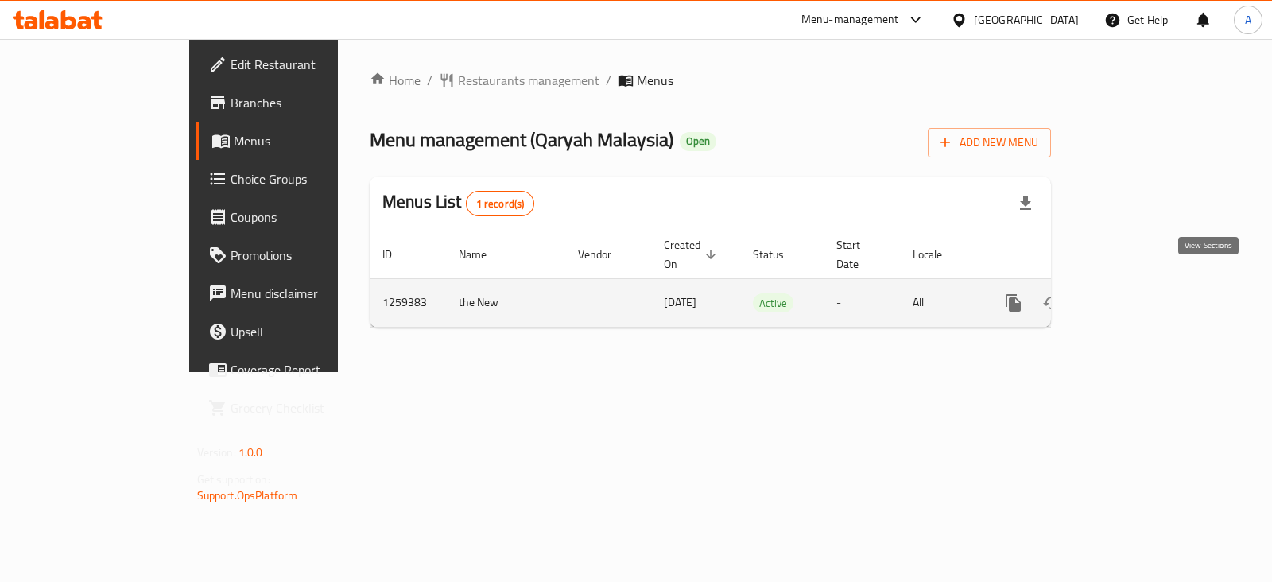
click at [1138, 293] on icon "enhanced table" at bounding box center [1128, 302] width 19 height 19
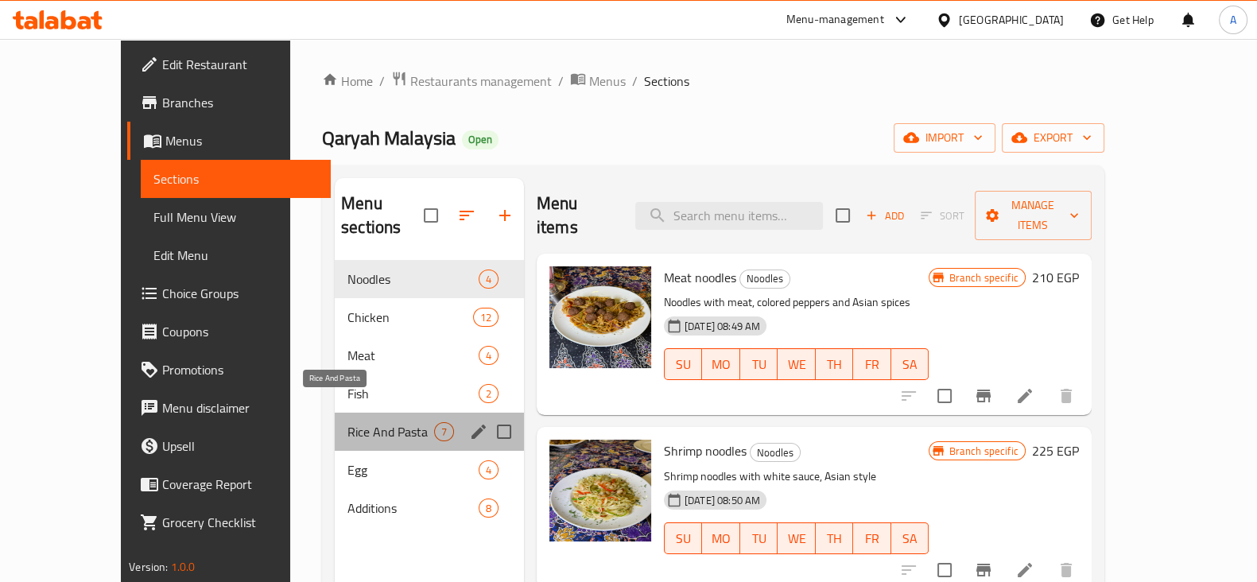
click at [374, 422] on span "Rice And Pasta" at bounding box center [391, 431] width 87 height 19
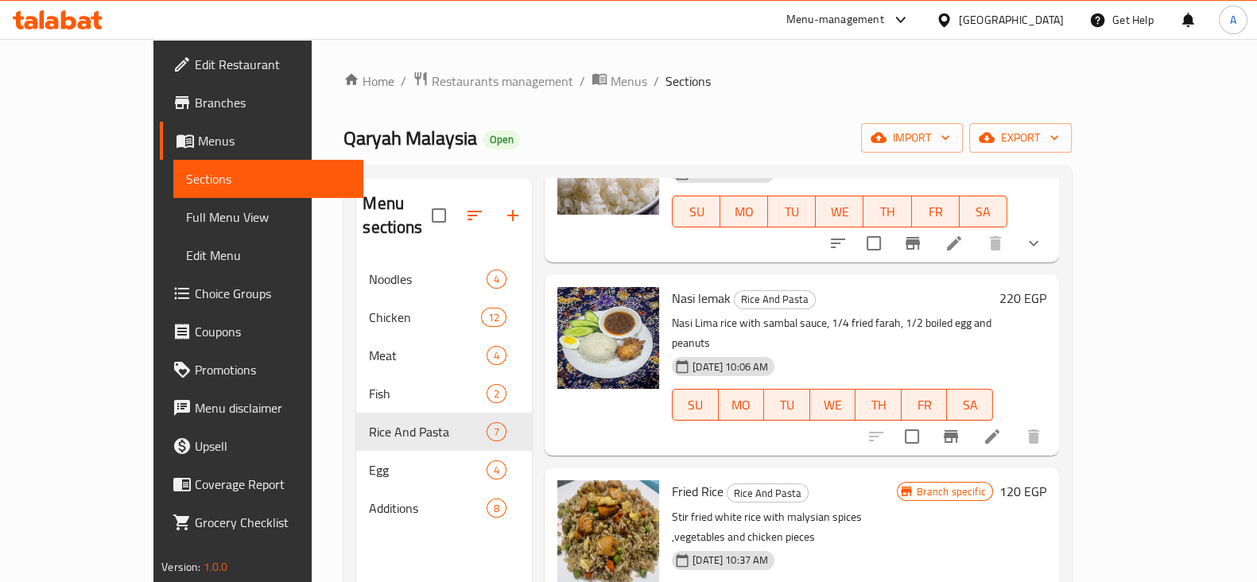
scroll to position [373, 0]
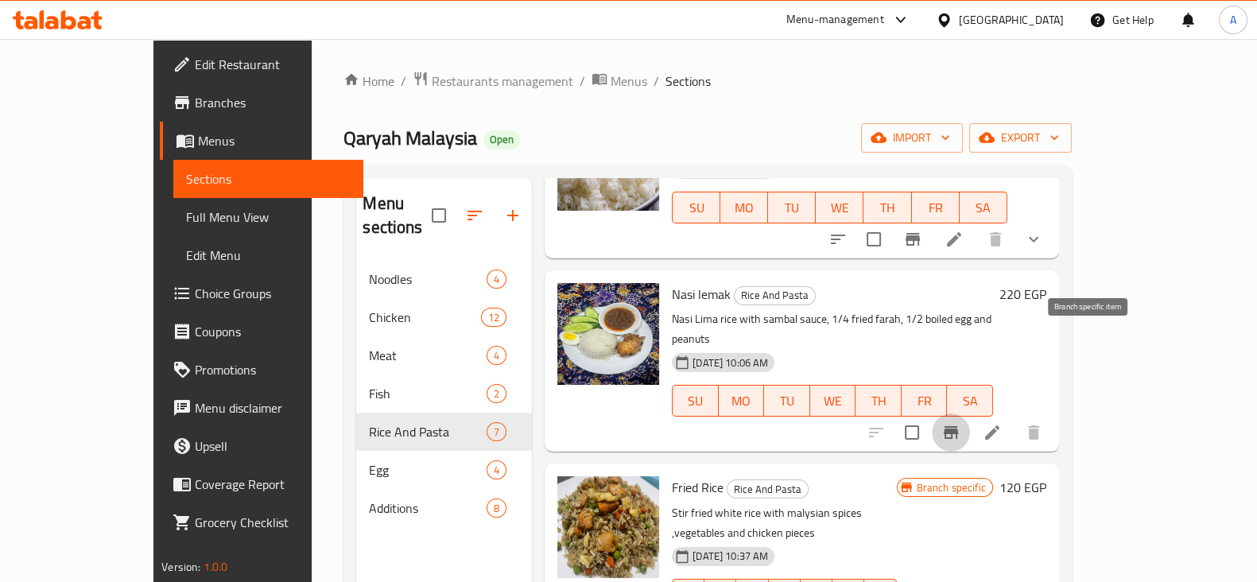
click at [961, 423] on icon "Branch-specific-item" at bounding box center [951, 432] width 19 height 19
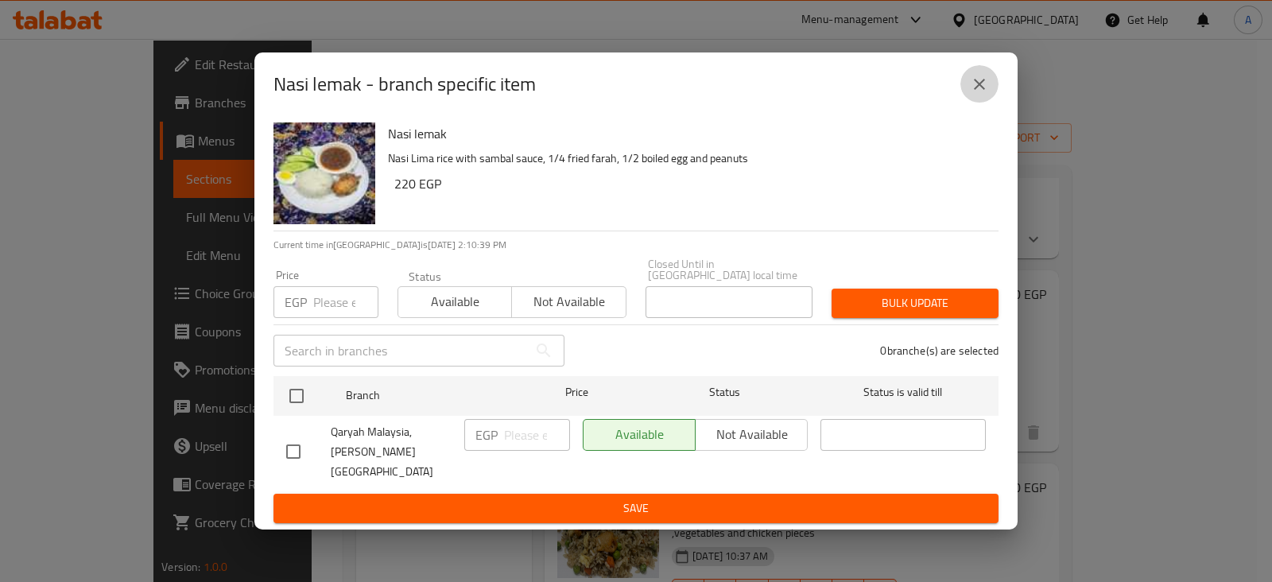
click at [976, 103] on button "close" at bounding box center [980, 84] width 38 height 38
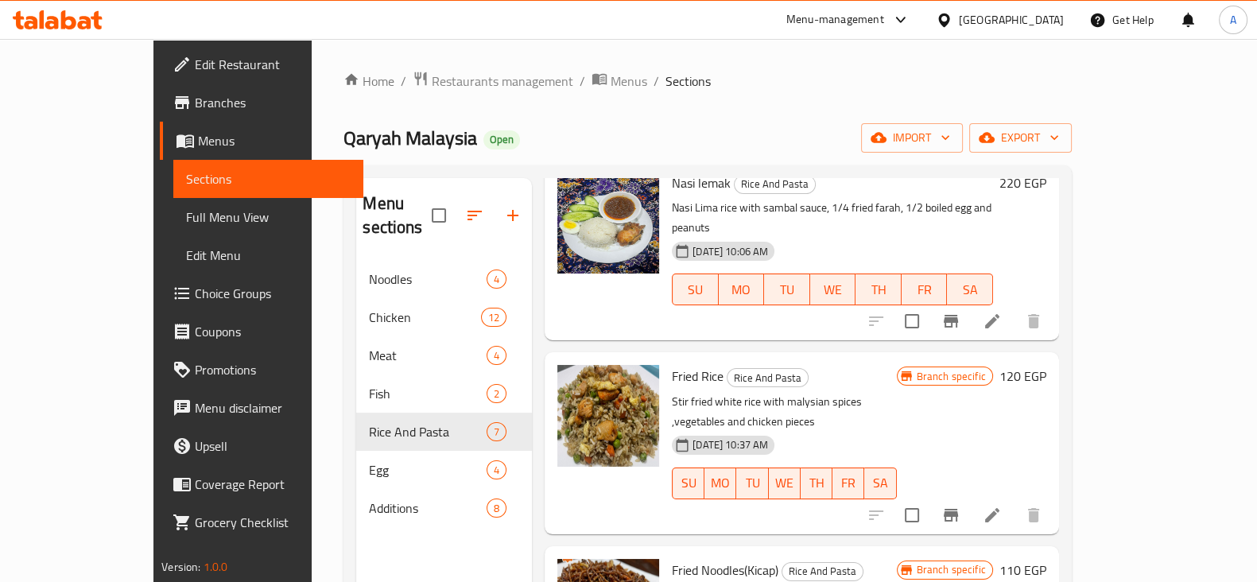
scroll to position [497, 0]
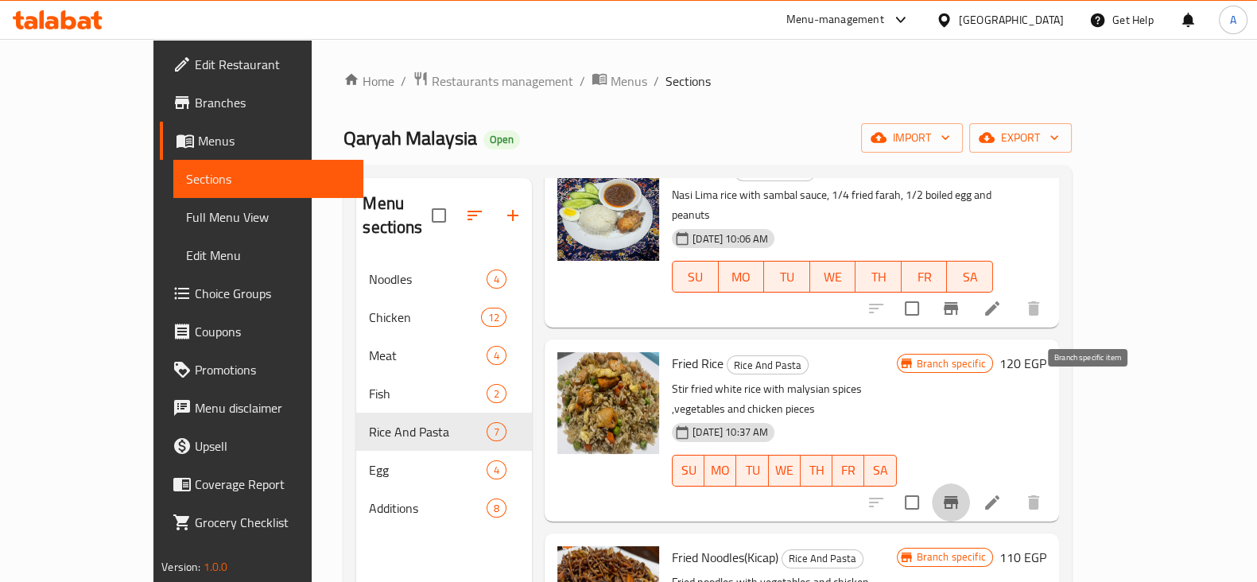
click at [970, 484] on button "Branch-specific-item" at bounding box center [951, 503] width 38 height 38
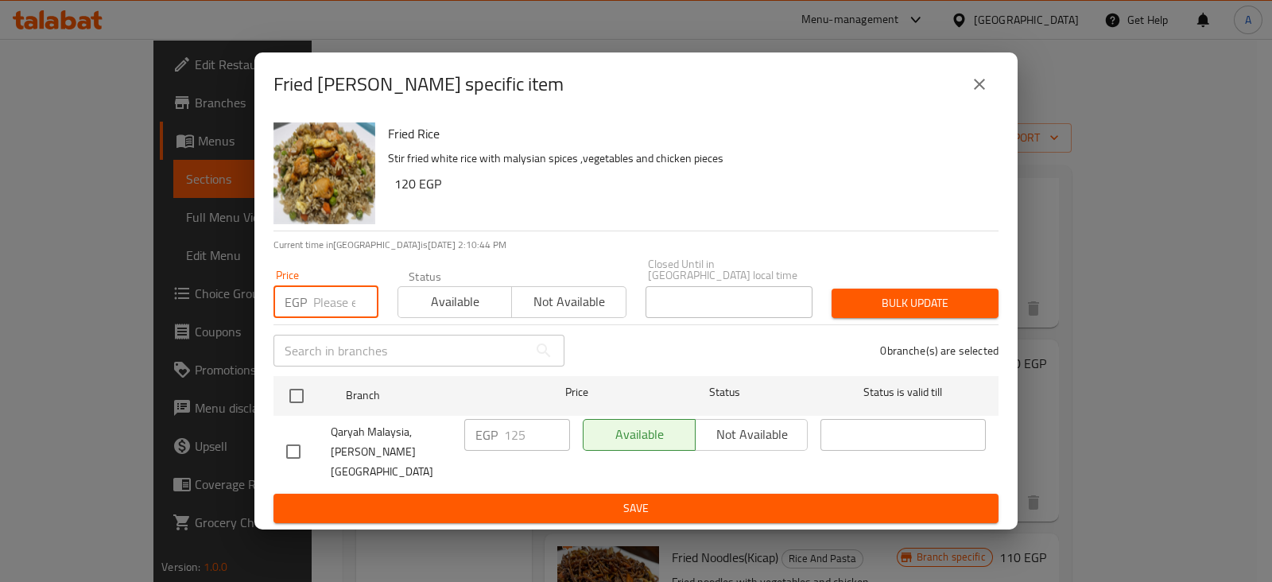
click at [336, 301] on input "number" at bounding box center [345, 302] width 65 height 32
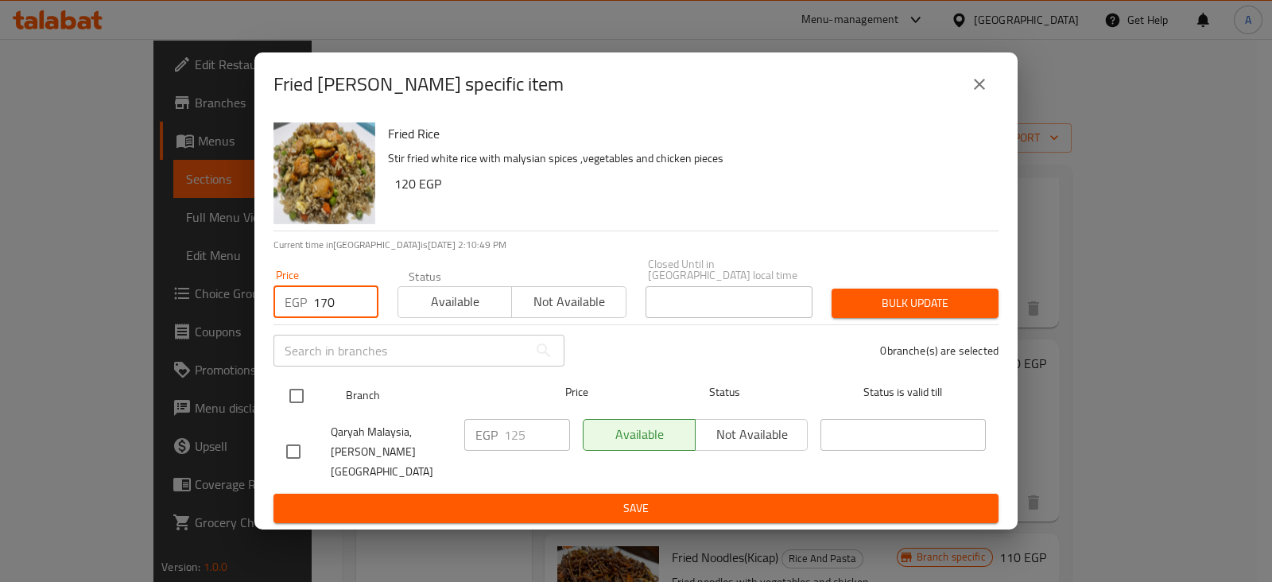
type input "170"
click at [293, 401] on input "checkbox" at bounding box center [296, 395] width 33 height 33
checkbox input "true"
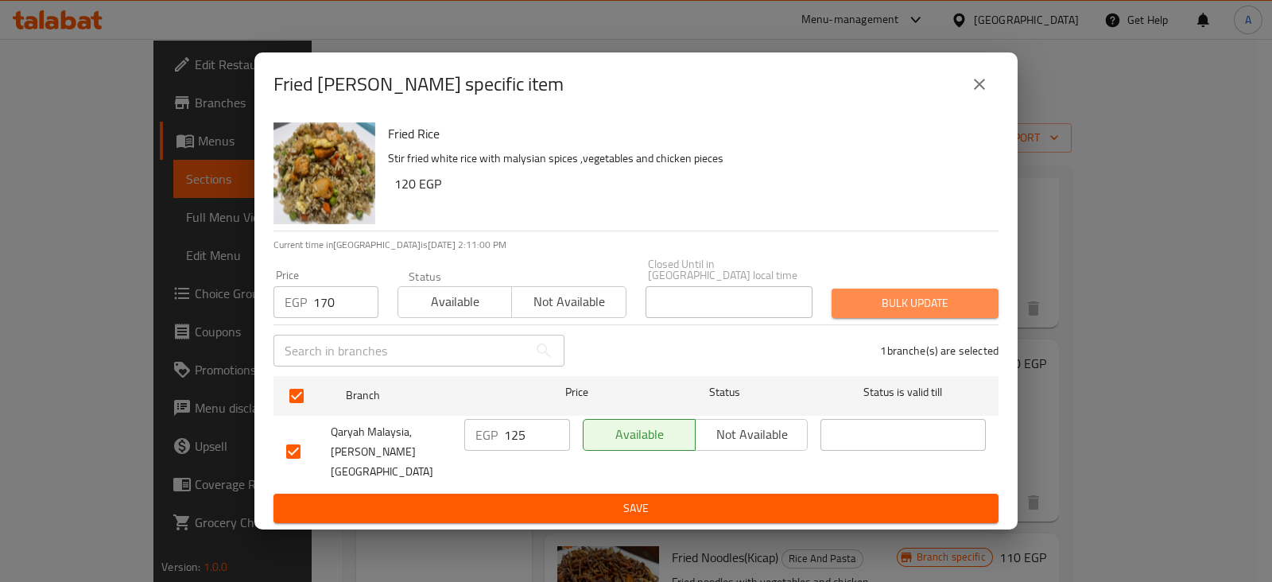
click at [923, 306] on span "Bulk update" at bounding box center [916, 303] width 142 height 20
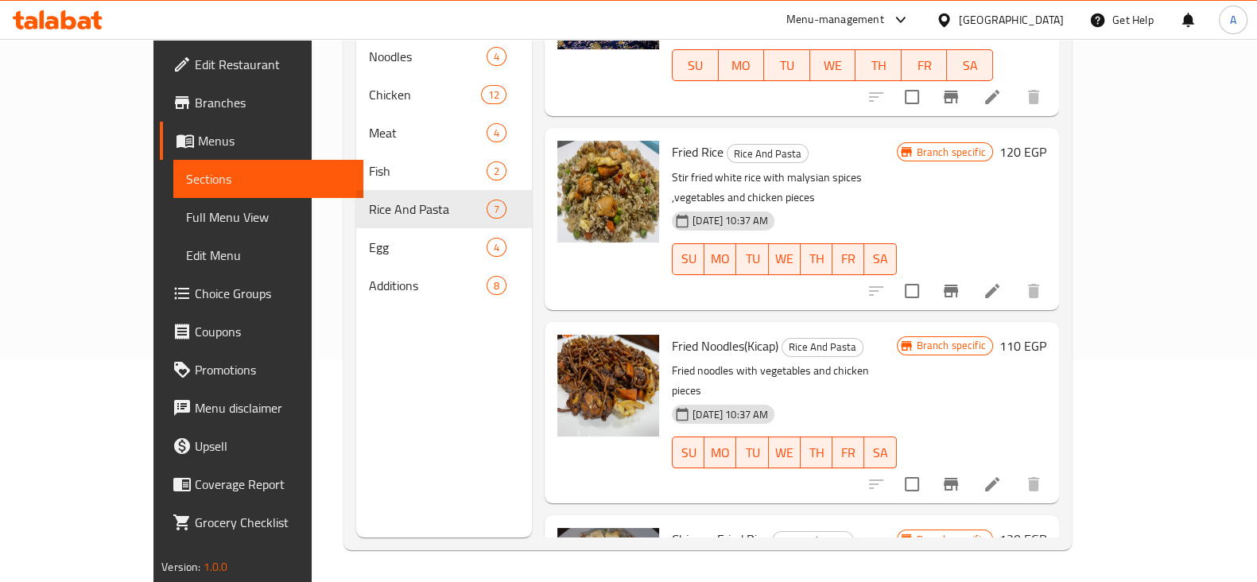
scroll to position [491, 0]
